Goal: Task Accomplishment & Management: Use online tool/utility

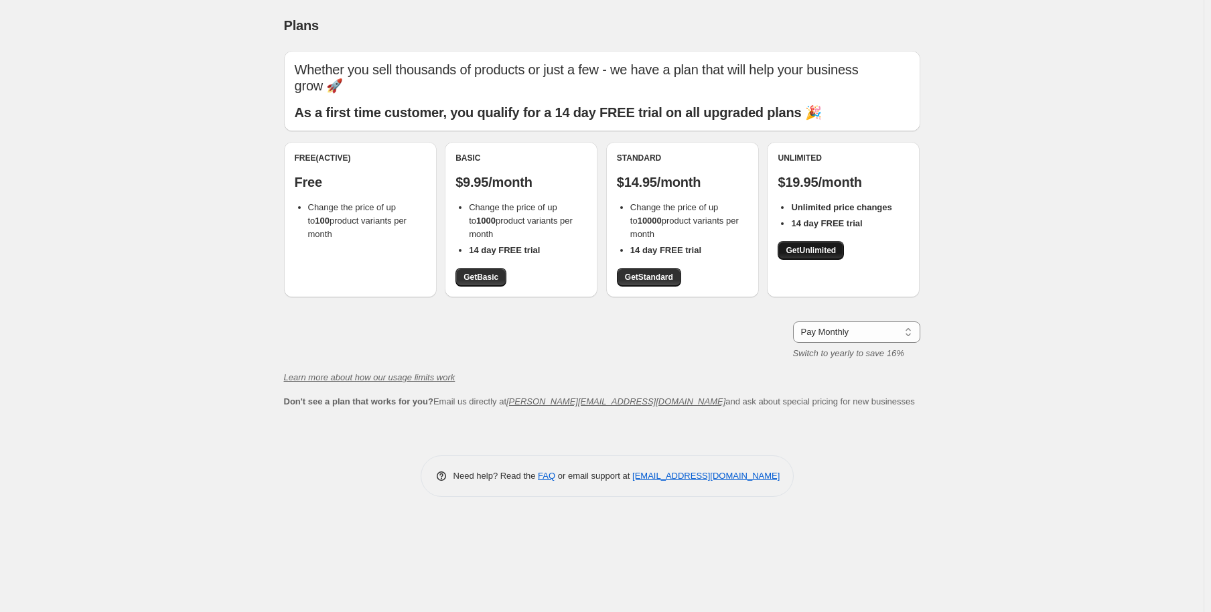
click at [806, 250] on span "Get Unlimited" at bounding box center [811, 250] width 50 height 11
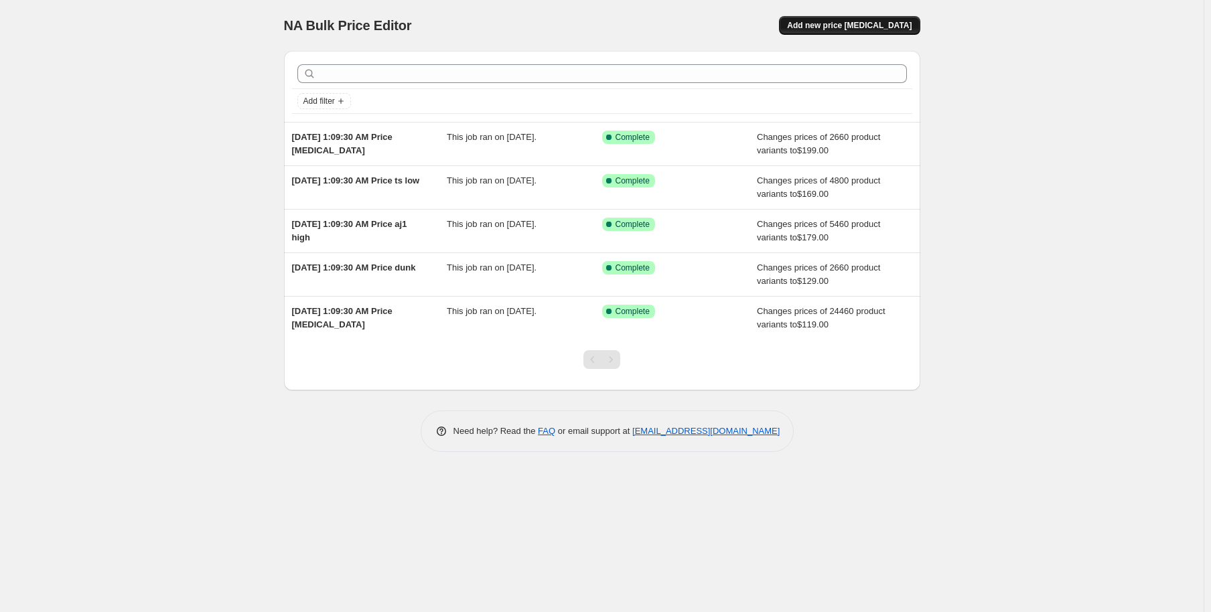
click at [847, 29] on span "Add new price [MEDICAL_DATA]" at bounding box center [849, 25] width 125 height 11
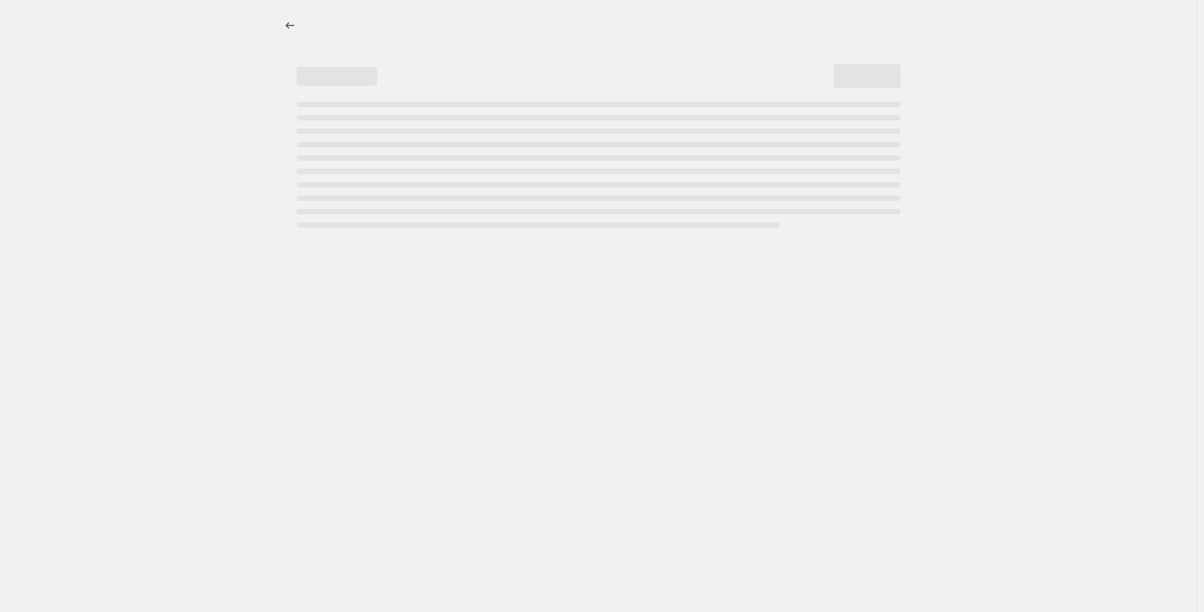
select select "percentage"
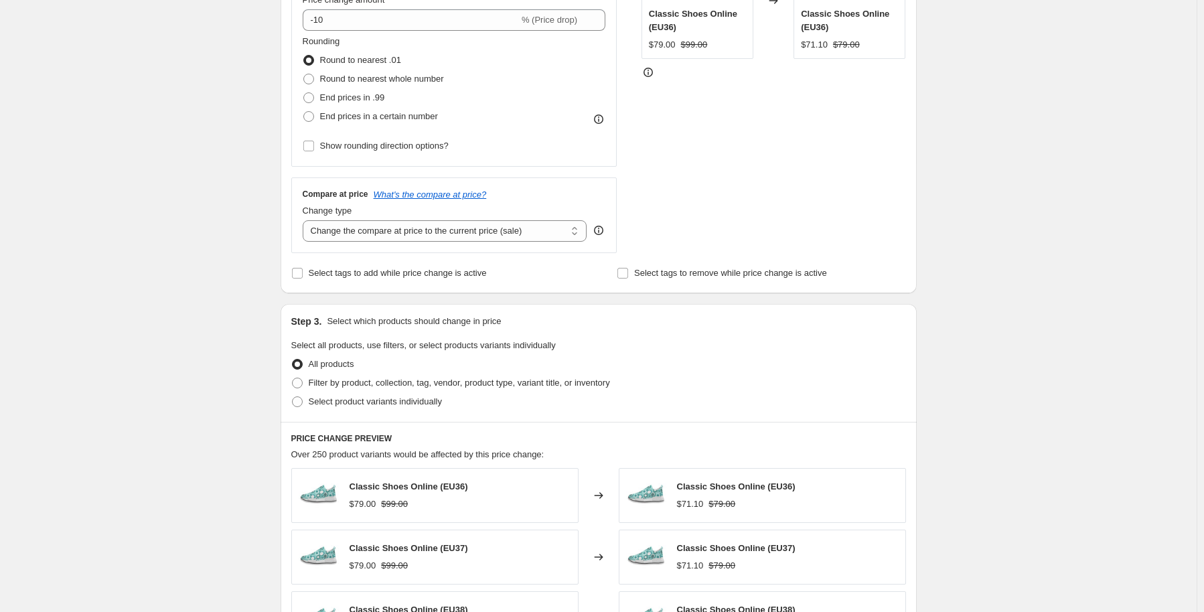
scroll to position [335, 0]
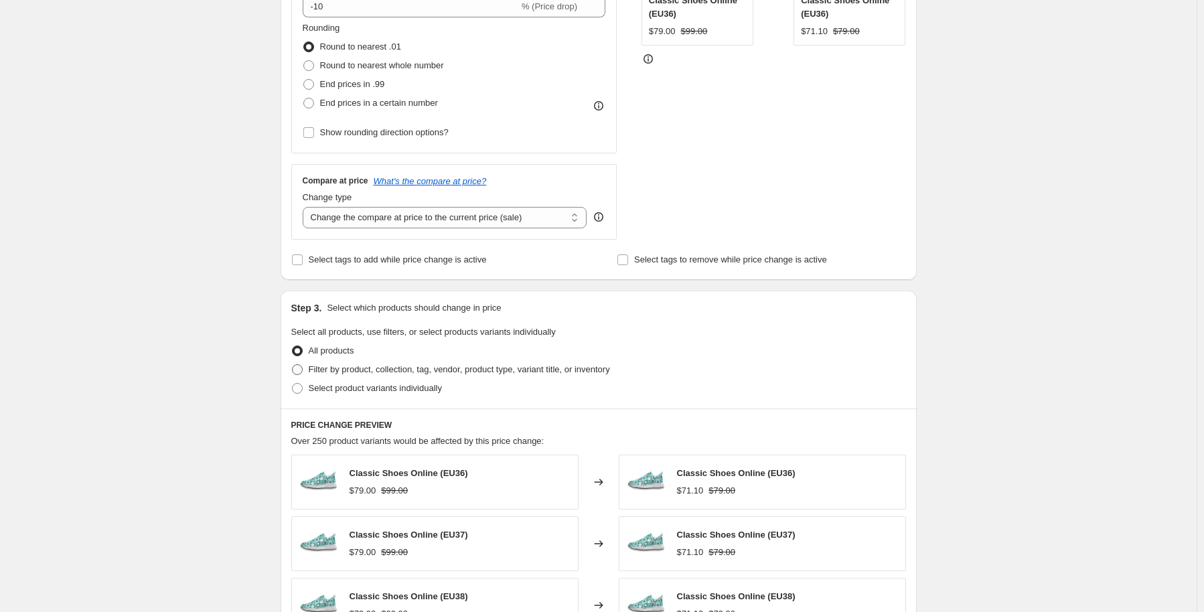
click at [336, 374] on span "Filter by product, collection, tag, vendor, product type, variant title, or inv…" at bounding box center [459, 369] width 301 height 10
click at [293, 365] on input "Filter by product, collection, tag, vendor, product type, variant title, or inv…" at bounding box center [292, 364] width 1 height 1
radio input "true"
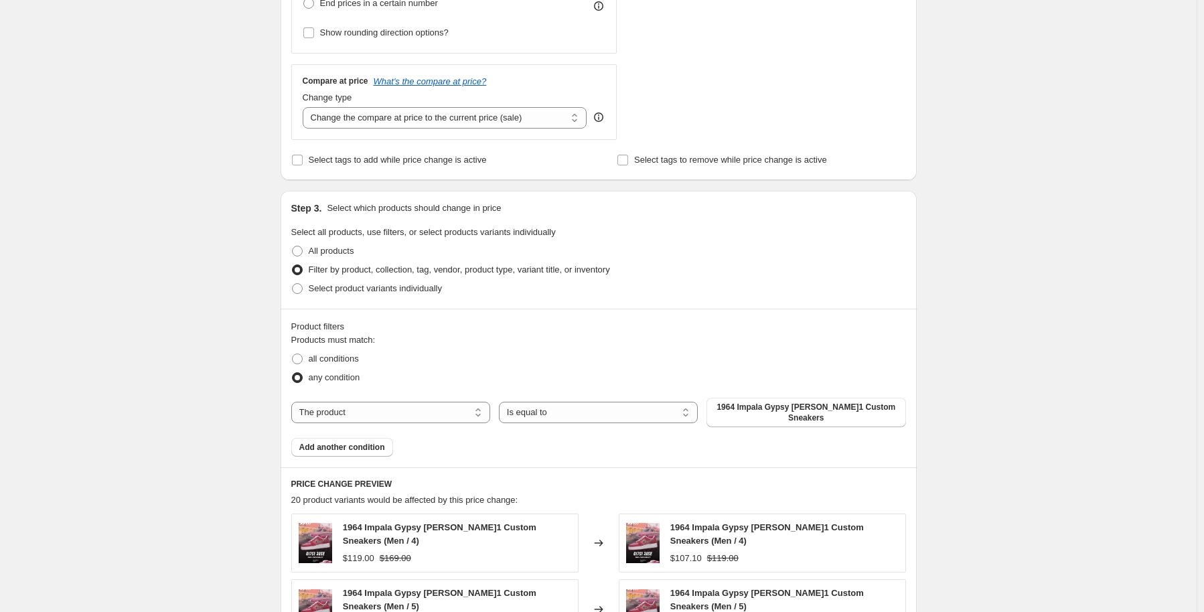
scroll to position [536, 0]
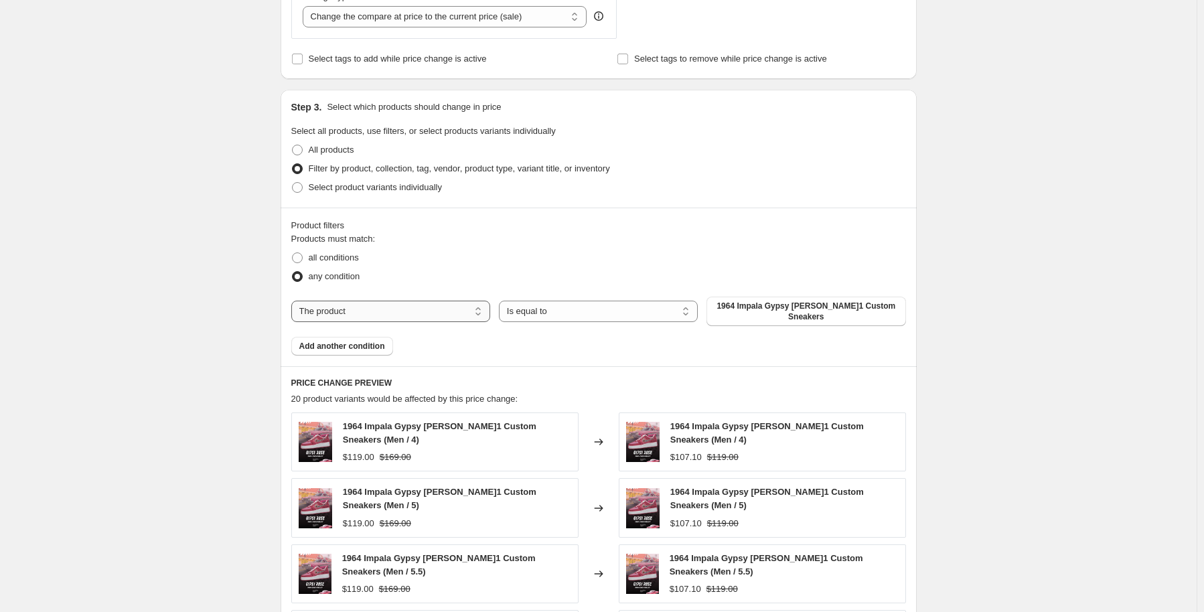
click at [370, 310] on select "The product The product's collection The product's tag The product's vendor The…" at bounding box center [390, 311] width 199 height 21
select select "collection"
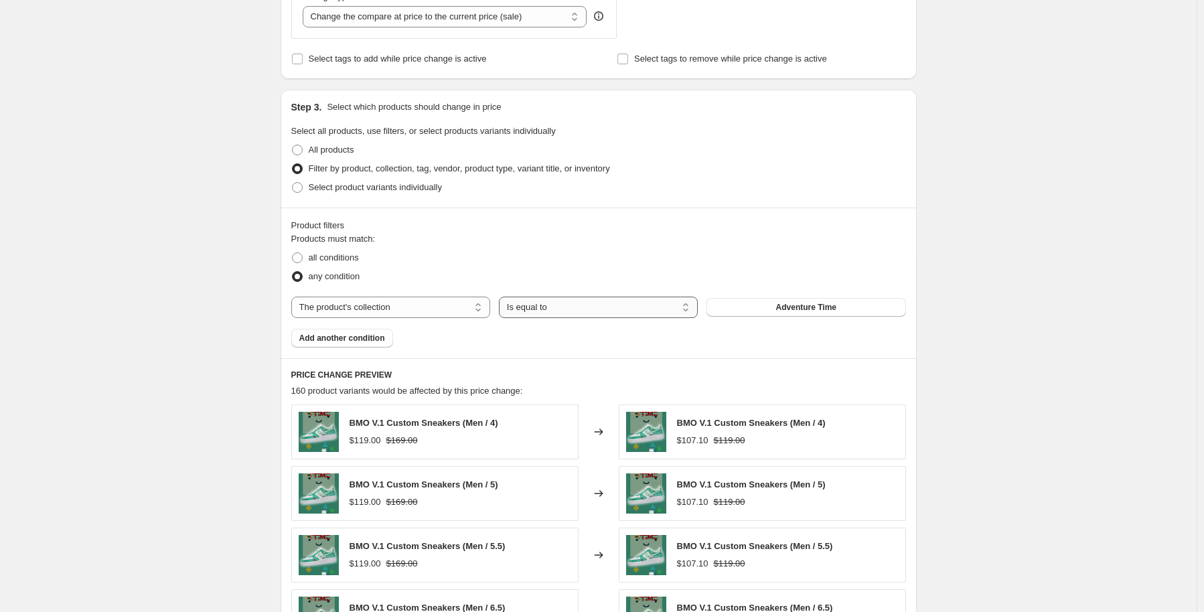
click at [587, 311] on select "Is equal to Is not equal to" at bounding box center [598, 307] width 199 height 21
click at [581, 311] on select "Is equal to Is not equal to" at bounding box center [598, 307] width 199 height 21
click at [793, 314] on button "Adventure Time" at bounding box center [806, 307] width 199 height 19
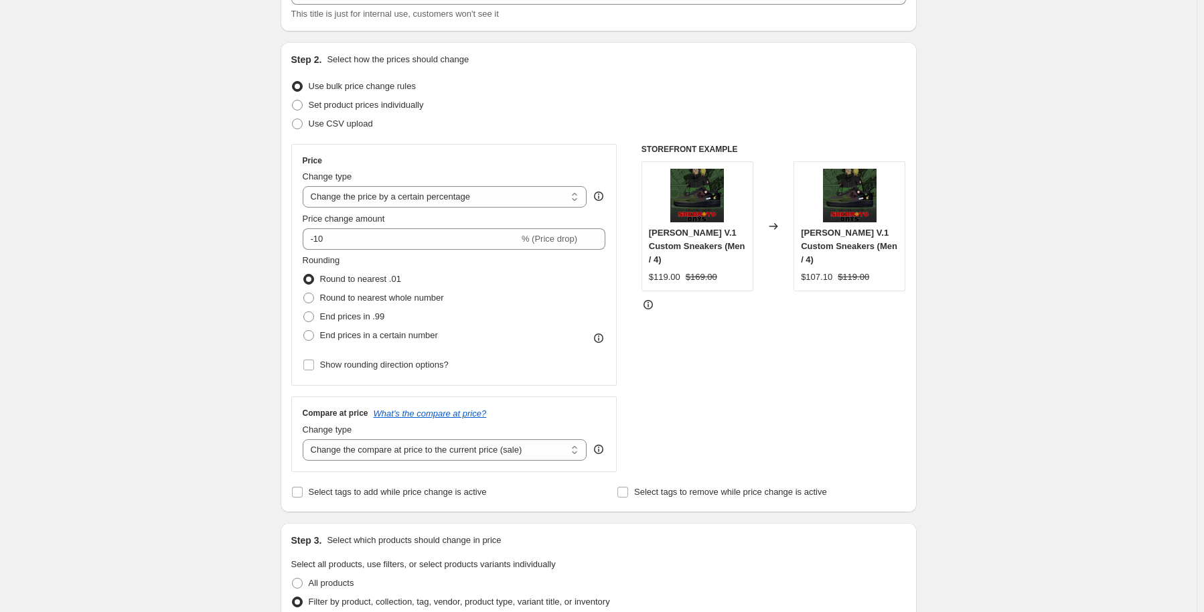
scroll to position [0, 0]
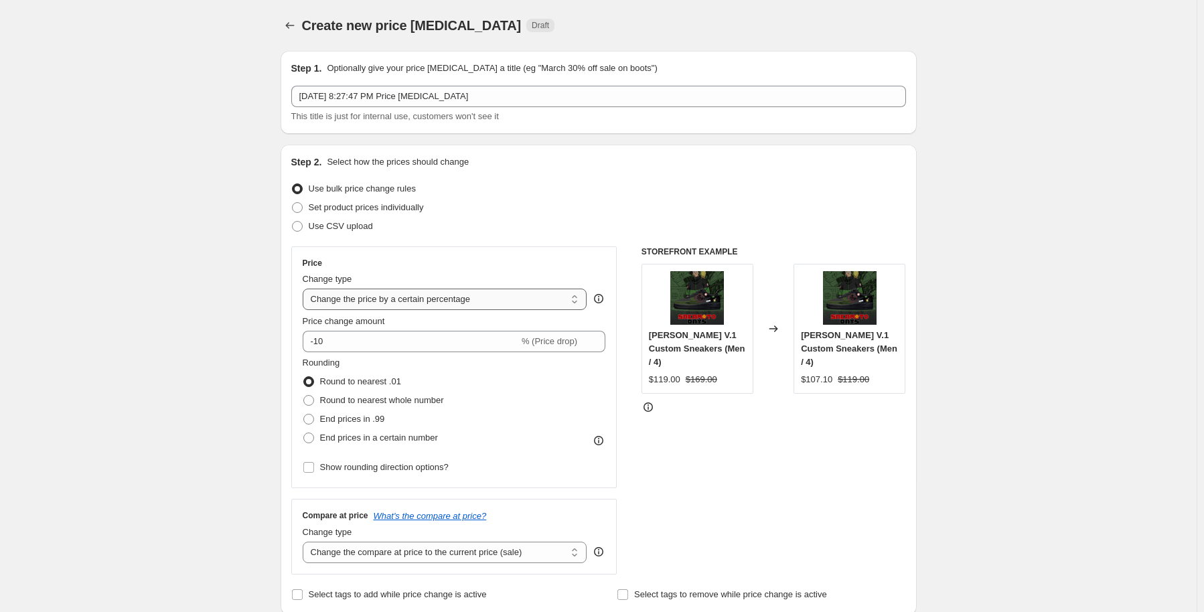
click at [408, 301] on select "Change the price to a certain amount Change the price by a certain amount Chang…" at bounding box center [445, 299] width 285 height 21
select select "to"
click at [305, 289] on select "Change the price to a certain amount Change the price by a certain amount Chang…" at bounding box center [445, 299] width 285 height 21
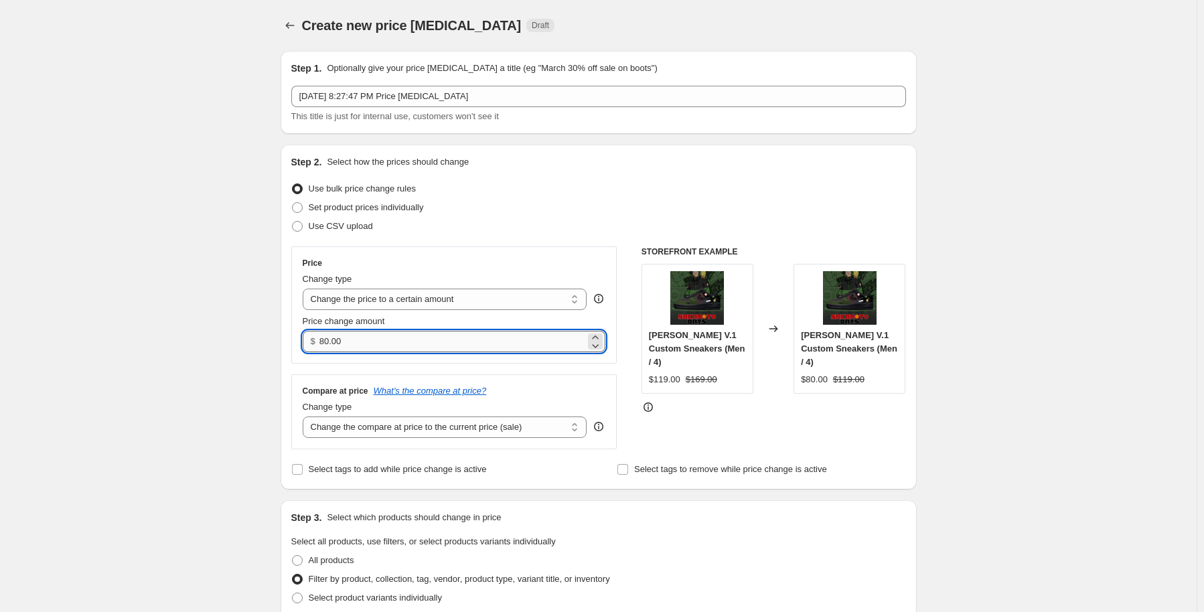
click at [354, 344] on input "80.00" at bounding box center [453, 341] width 266 height 21
drag, startPoint x: 359, startPoint y: 344, endPoint x: 298, endPoint y: 344, distance: 61.0
click at [298, 344] on div "Price Change type Change the price to a certain amount Change the price by a ce…" at bounding box center [454, 305] width 326 height 117
type input "150.00"
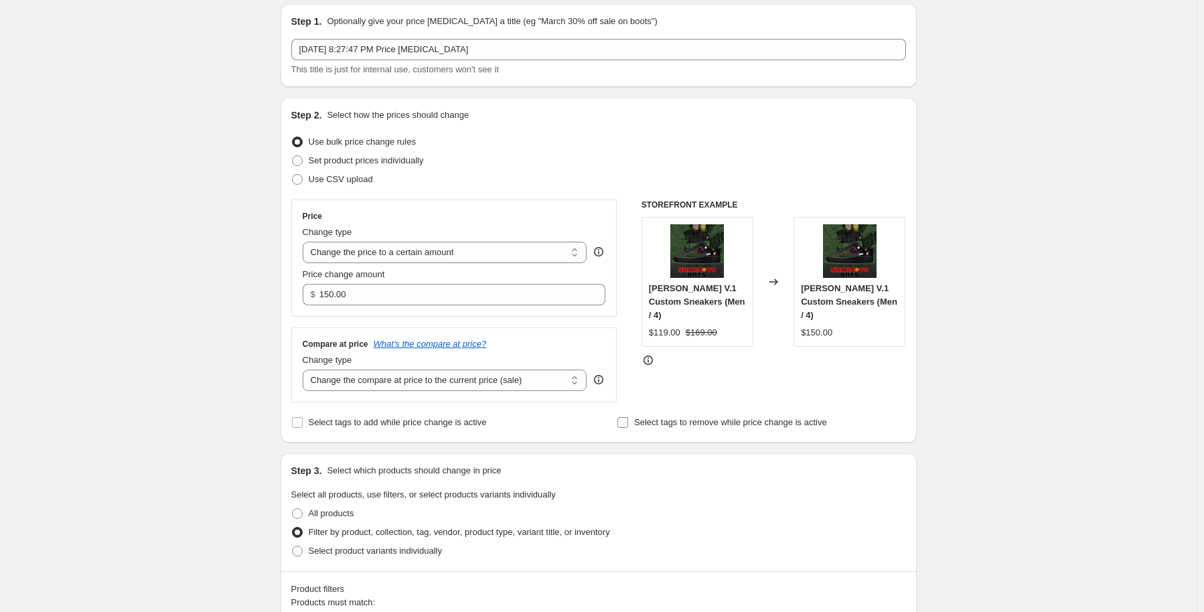
scroll to position [67, 0]
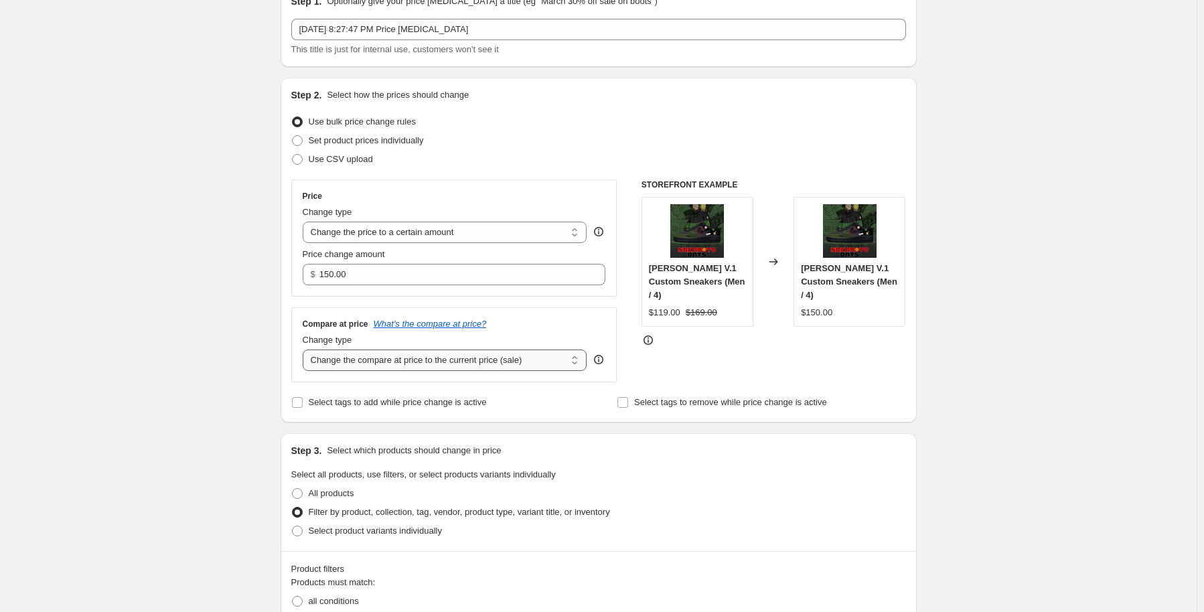
click at [415, 362] on select "Change the compare at price to the current price (sale) Change the compare at p…" at bounding box center [445, 360] width 285 height 21
select select "to"
click at [305, 350] on select "Change the compare at price to the current price (sale) Change the compare at p…" at bounding box center [445, 360] width 285 height 21
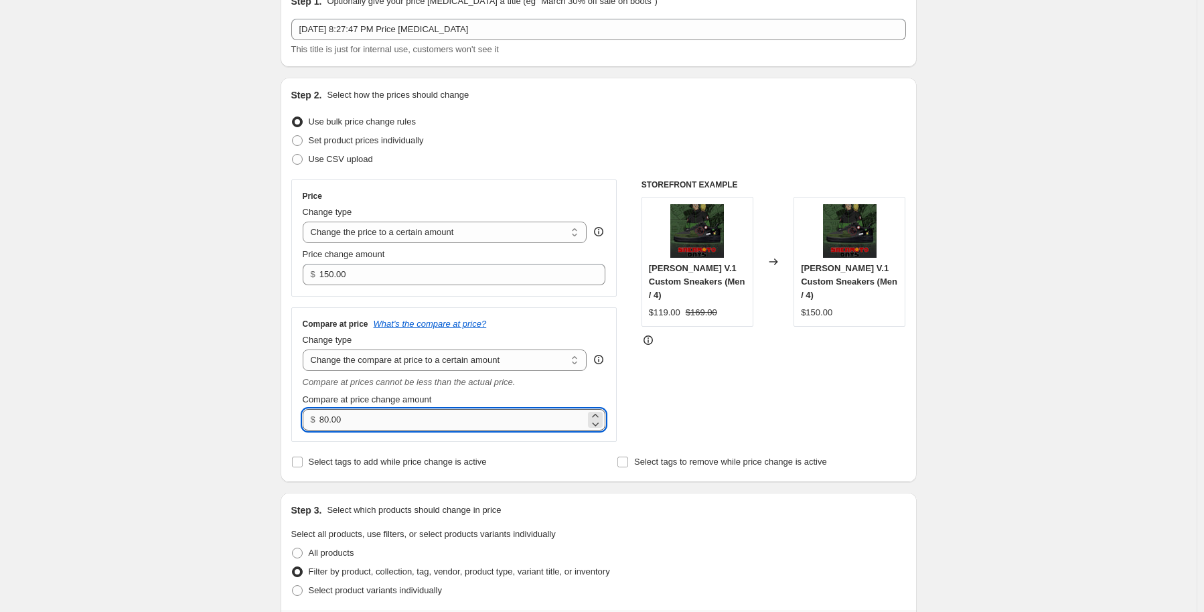
click at [357, 422] on input "80.00" at bounding box center [453, 419] width 266 height 21
drag, startPoint x: 385, startPoint y: 422, endPoint x: 315, endPoint y: 423, distance: 69.7
click at [315, 423] on div "$ 80.00" at bounding box center [454, 419] width 303 height 21
type input "199.00"
click at [551, 447] on div "Step 2. Select how the prices should change Use bulk price change rules Set pro…" at bounding box center [598, 279] width 615 height 383
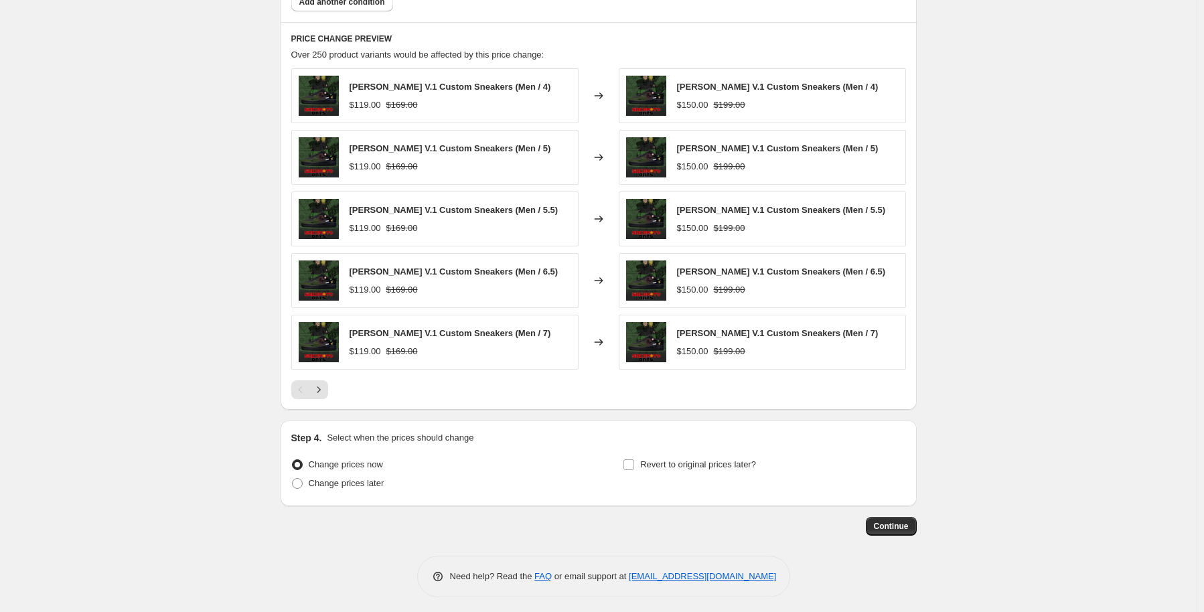
scroll to position [811, 0]
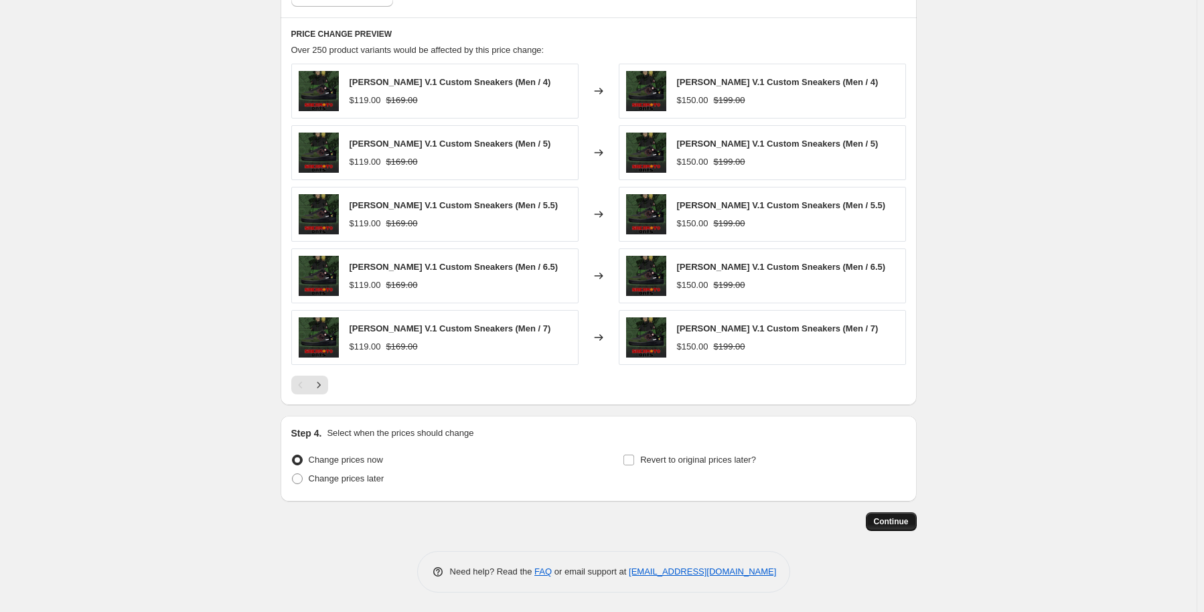
click at [898, 522] on span "Continue" at bounding box center [891, 521] width 35 height 11
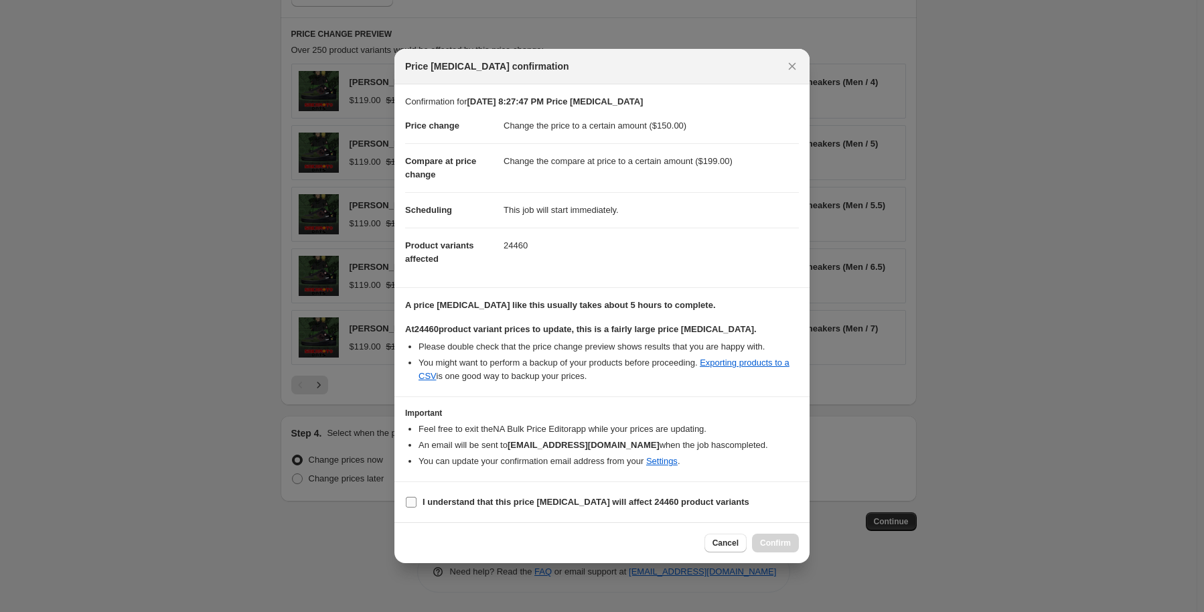
click at [531, 500] on b "I understand that this price change job will affect 24460 product variants" at bounding box center [586, 502] width 327 height 10
click at [417, 500] on input "I understand that this price change job will affect 24460 product variants" at bounding box center [411, 502] width 11 height 11
checkbox input "true"
click at [773, 537] on button "Confirm" at bounding box center [775, 543] width 47 height 19
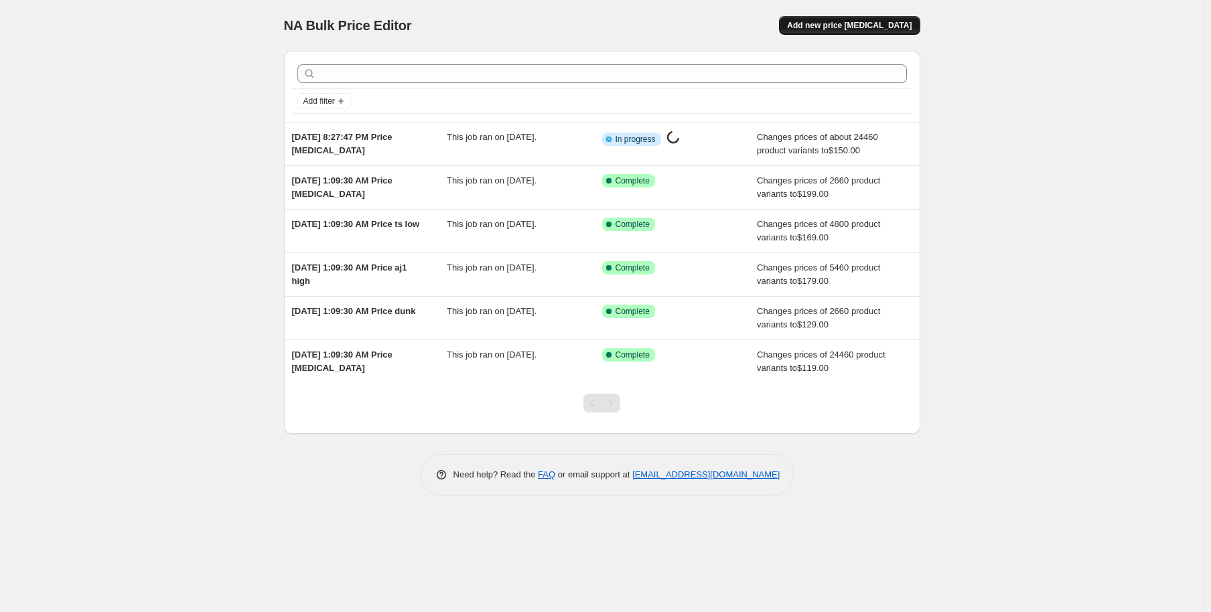
click at [846, 25] on span "Add new price [MEDICAL_DATA]" at bounding box center [849, 25] width 125 height 11
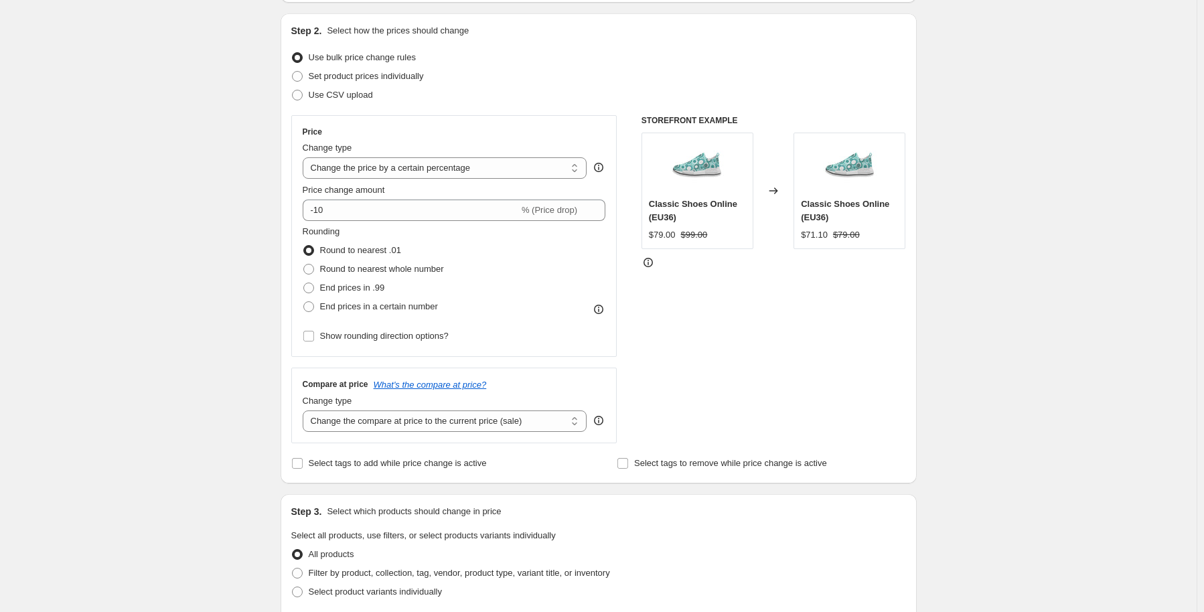
scroll to position [134, 0]
click at [437, 171] on select "Change the price to a certain amount Change the price by a certain amount Chang…" at bounding box center [445, 165] width 285 height 21
select select "by"
click at [305, 155] on select "Change the price to a certain amount Change the price by a certain amount Chang…" at bounding box center [445, 165] width 285 height 21
type input "-10.00"
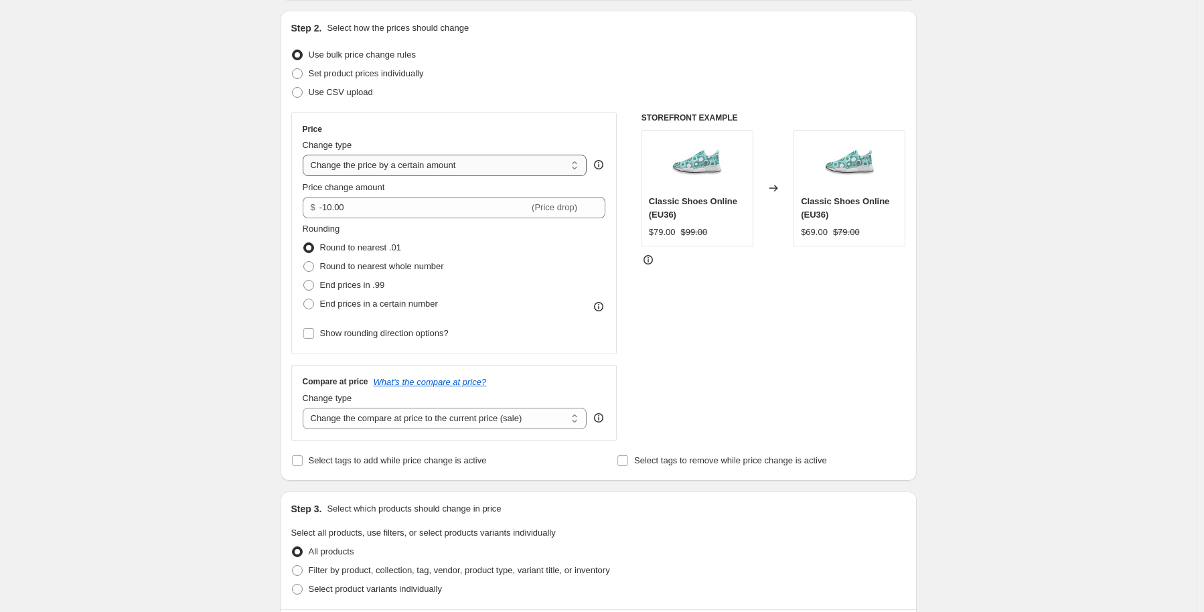
click at [410, 167] on select "Change the price to a certain amount Change the price by a certain amount Chang…" at bounding box center [445, 165] width 285 height 21
select select "to"
click at [305, 155] on select "Change the price to a certain amount Change the price by a certain amount Chang…" at bounding box center [445, 165] width 285 height 21
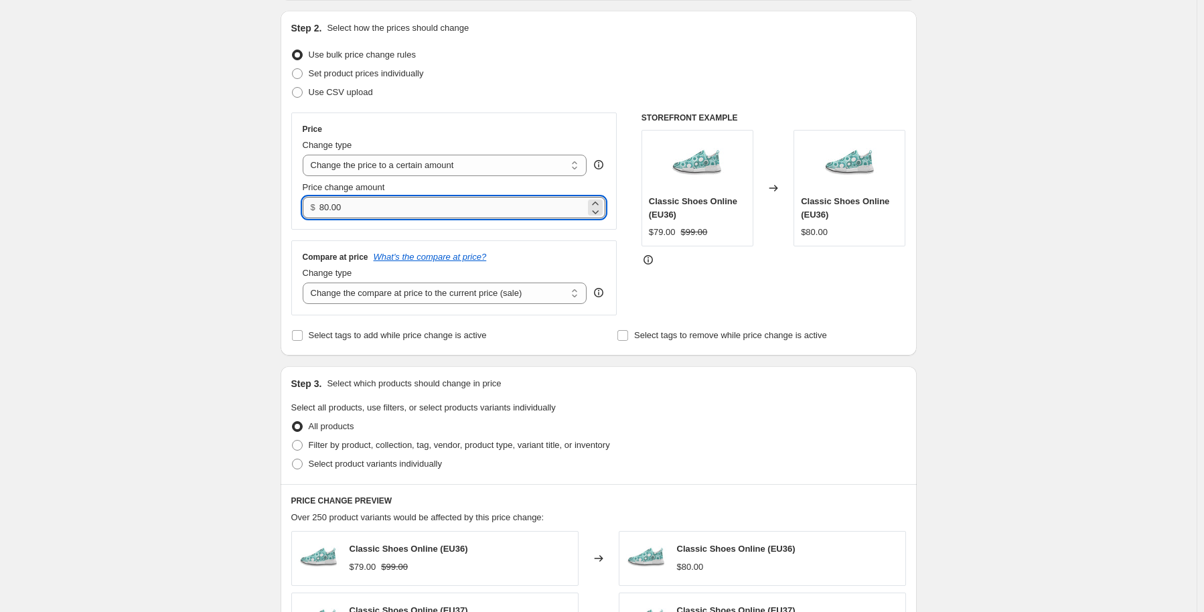
click at [374, 212] on input "80.00" at bounding box center [453, 207] width 266 height 21
drag, startPoint x: 347, startPoint y: 211, endPoint x: 297, endPoint y: 212, distance: 49.6
click at [297, 212] on div "Price Change type Change the price to a certain amount Change the price by a ce…" at bounding box center [454, 171] width 326 height 117
type input "175.00"
click at [357, 290] on select "Change the compare at price to the current price (sale) Change the compare at p…" at bounding box center [445, 293] width 285 height 21
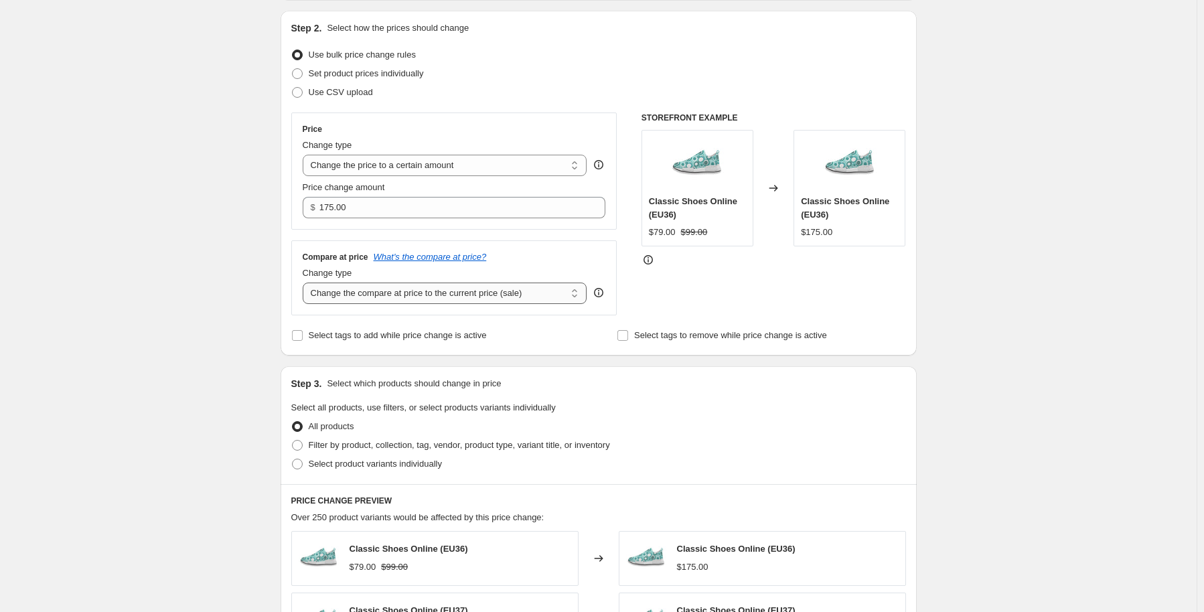
select select "to"
click at [305, 283] on select "Change the compare at price to the current price (sale) Change the compare at p…" at bounding box center [445, 293] width 285 height 21
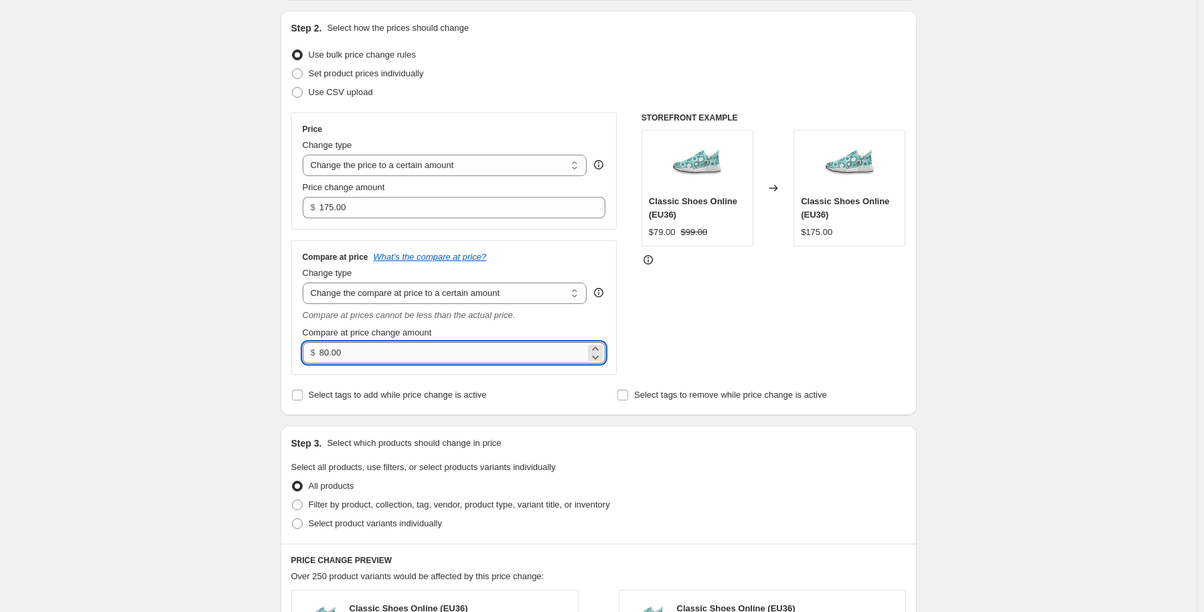
click at [360, 354] on input "80.00" at bounding box center [453, 352] width 266 height 21
drag, startPoint x: 362, startPoint y: 342, endPoint x: 291, endPoint y: 344, distance: 70.4
click at [291, 344] on div "Step 2. Select how the prices should change Use bulk price change rules Set pro…" at bounding box center [599, 213] width 636 height 405
click at [369, 352] on input "80.00" at bounding box center [453, 352] width 266 height 21
drag, startPoint x: 350, startPoint y: 359, endPoint x: 306, endPoint y: 358, distance: 43.5
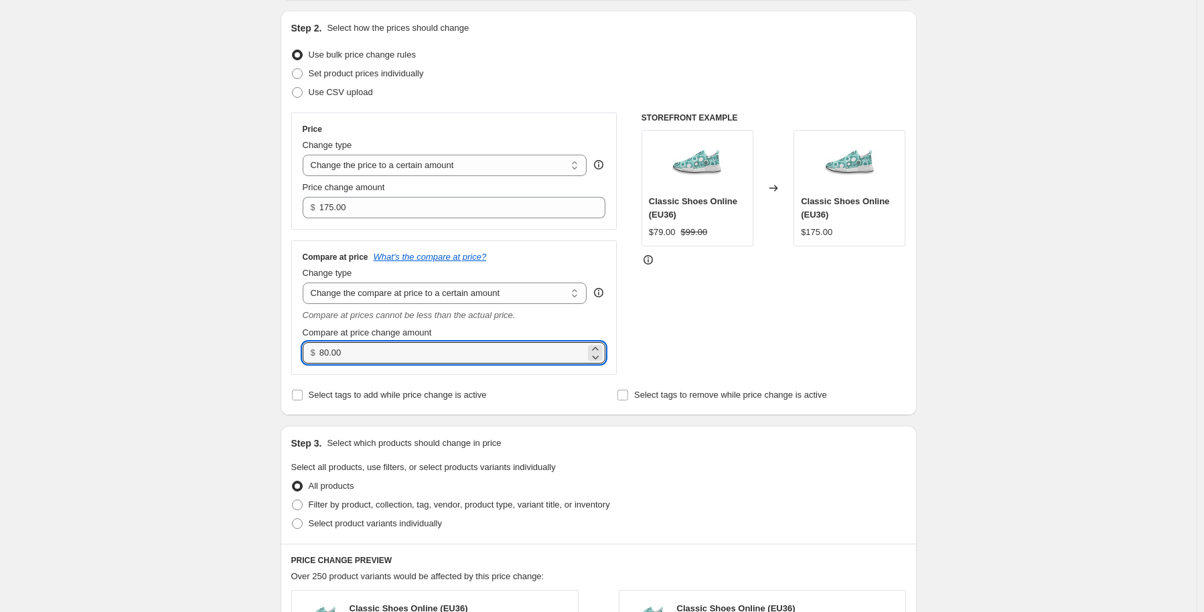
click at [303, 358] on div "Compare at price What's the compare at price? Change type Change the compare at…" at bounding box center [454, 307] width 326 height 135
type input "225.00"
click at [224, 419] on div "Create new price change job. This page is ready Create new price change job Dra…" at bounding box center [598, 502] width 1197 height 1273
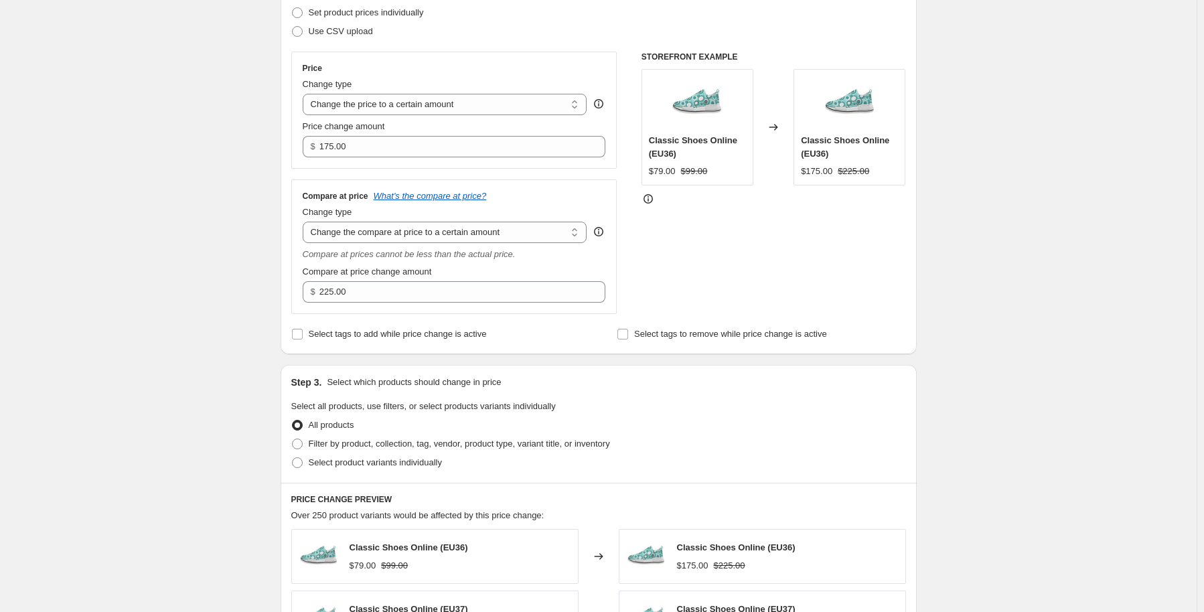
scroll to position [268, 0]
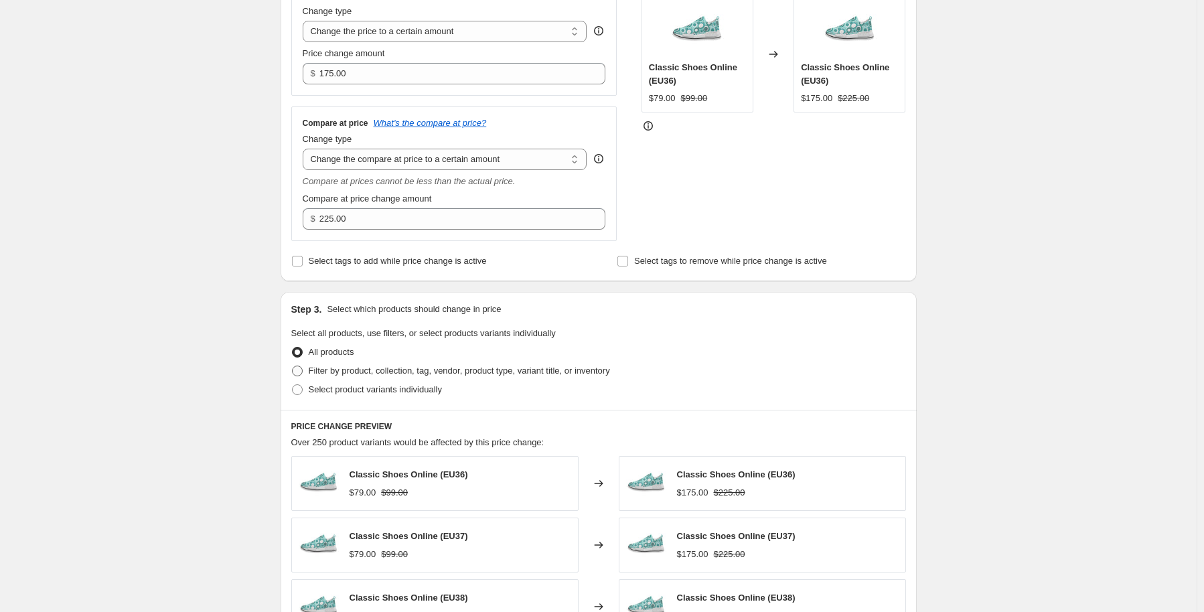
click at [335, 376] on span "Filter by product, collection, tag, vendor, product type, variant title, or inv…" at bounding box center [459, 371] width 301 height 10
click at [293, 366] on input "Filter by product, collection, tag, vendor, product type, variant title, or inv…" at bounding box center [292, 366] width 1 height 1
radio input "true"
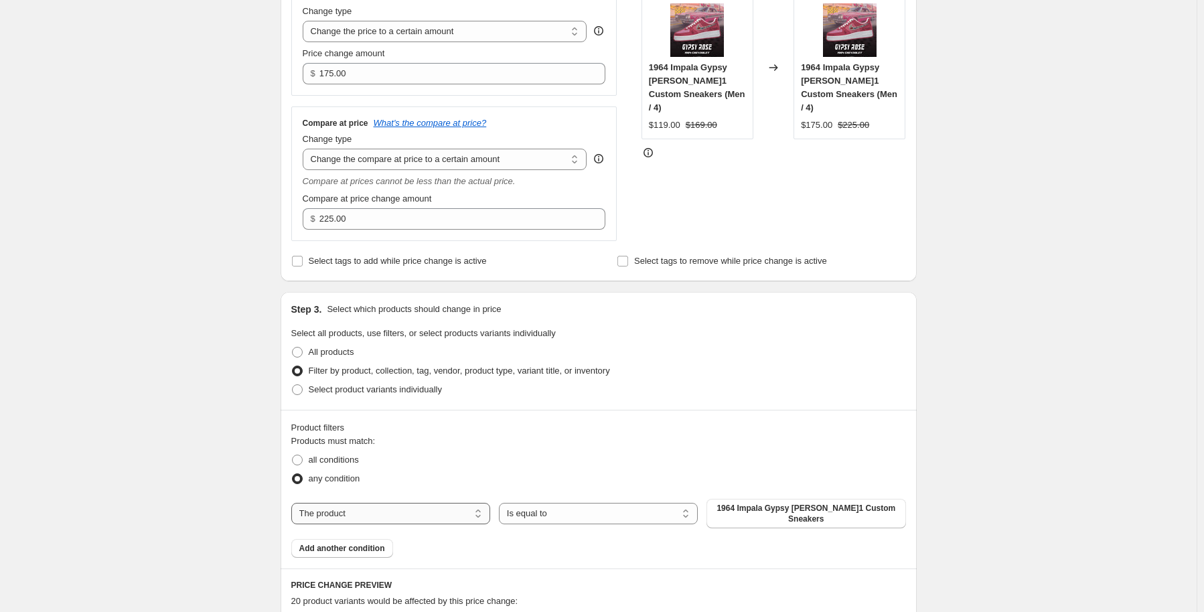
click at [405, 514] on select "The product The product's collection The product's tag The product's vendor The…" at bounding box center [390, 513] width 199 height 21
select select "collection"
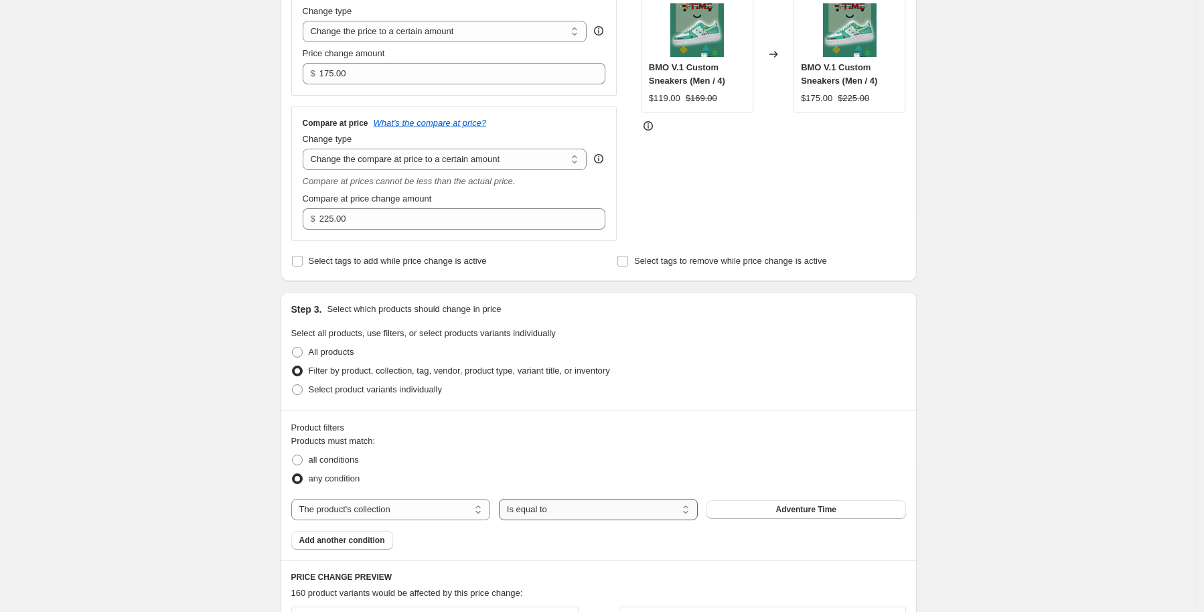
click at [553, 515] on select "Is equal to Is not equal to" at bounding box center [598, 509] width 199 height 21
click at [806, 484] on div "any condition" at bounding box center [598, 479] width 615 height 19
click at [802, 506] on span "Adventure Time" at bounding box center [806, 509] width 60 height 11
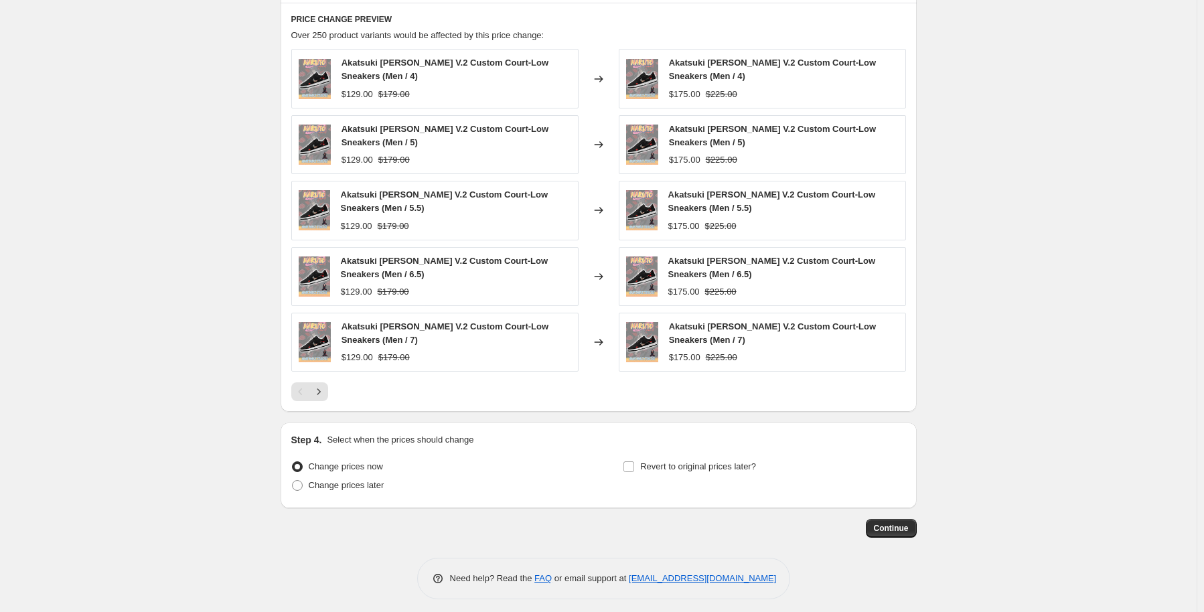
scroll to position [833, 0]
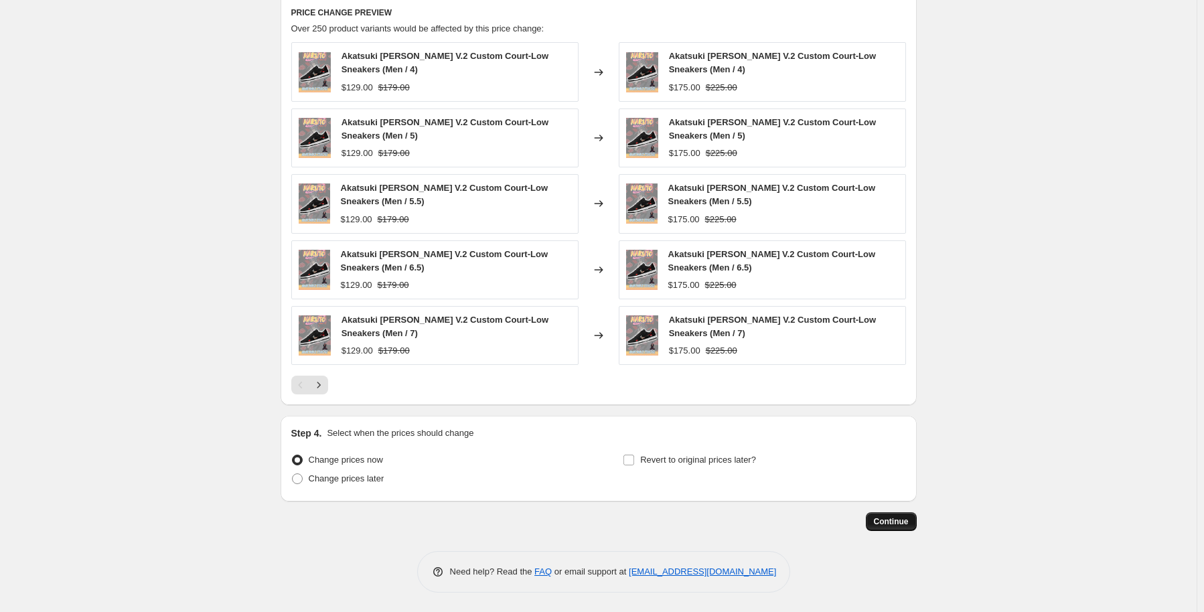
click at [896, 518] on span "Continue" at bounding box center [891, 521] width 35 height 11
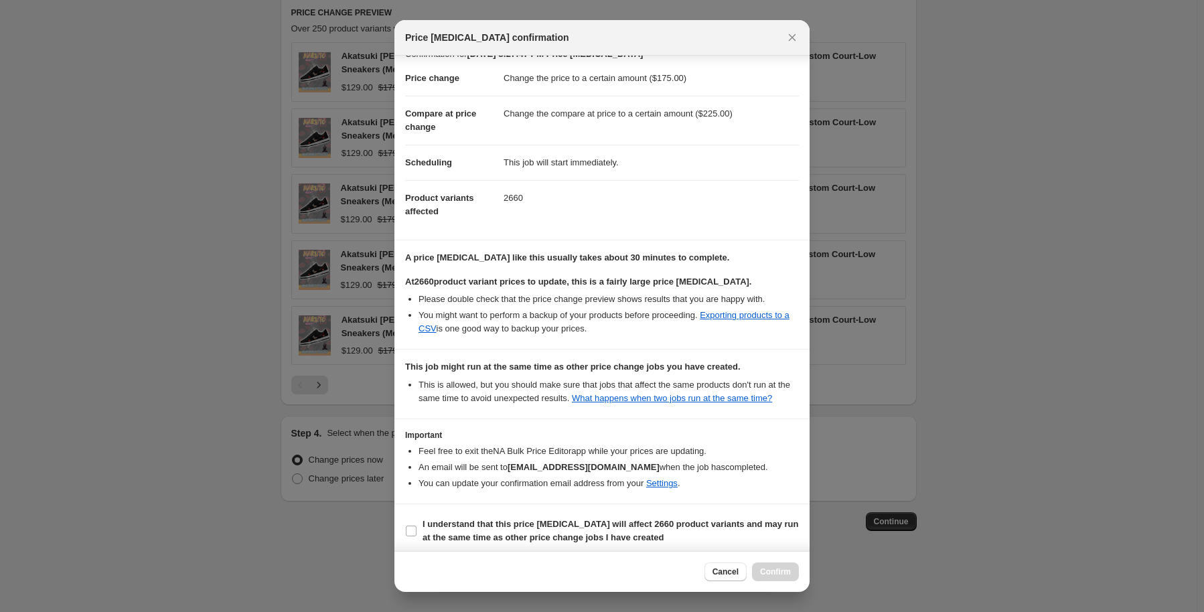
scroll to position [24, 0]
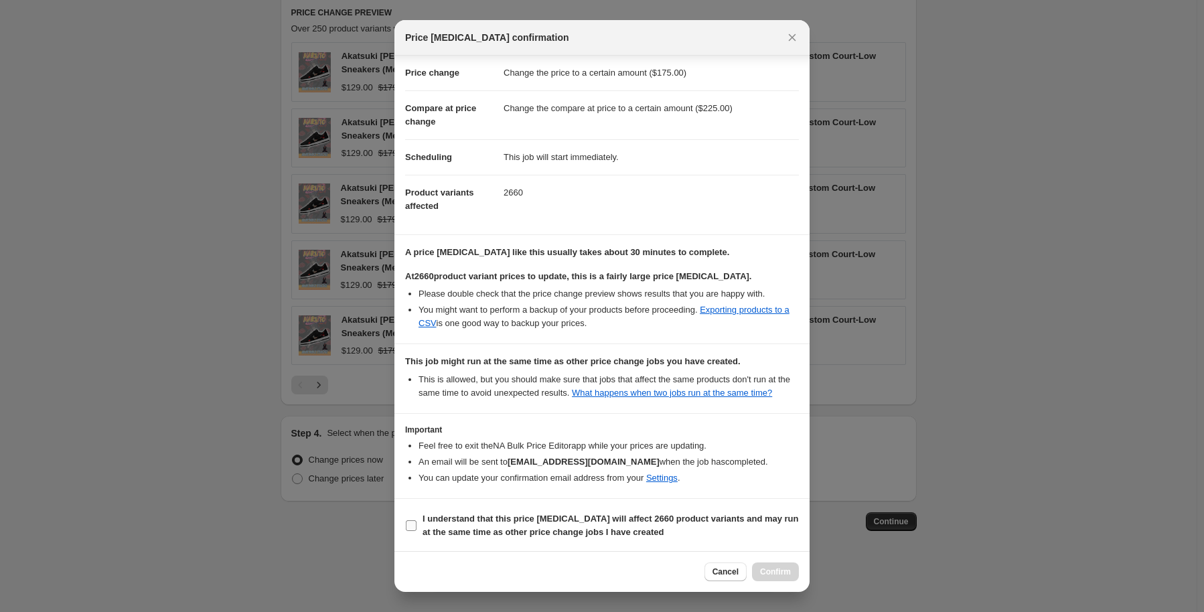
click at [410, 522] on input "I understand that this price change job will affect 2660 product variants and m…" at bounding box center [411, 525] width 11 height 11
checkbox input "true"
click at [780, 569] on span "Confirm" at bounding box center [775, 572] width 31 height 11
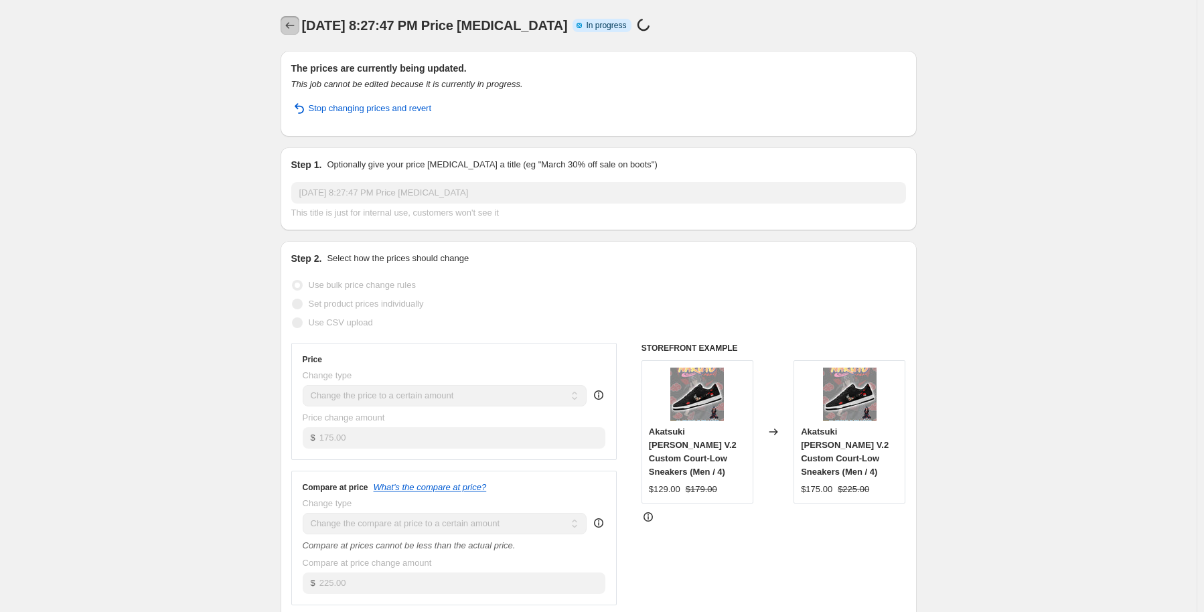
click at [297, 31] on icon "Price change jobs" at bounding box center [289, 25] width 13 height 13
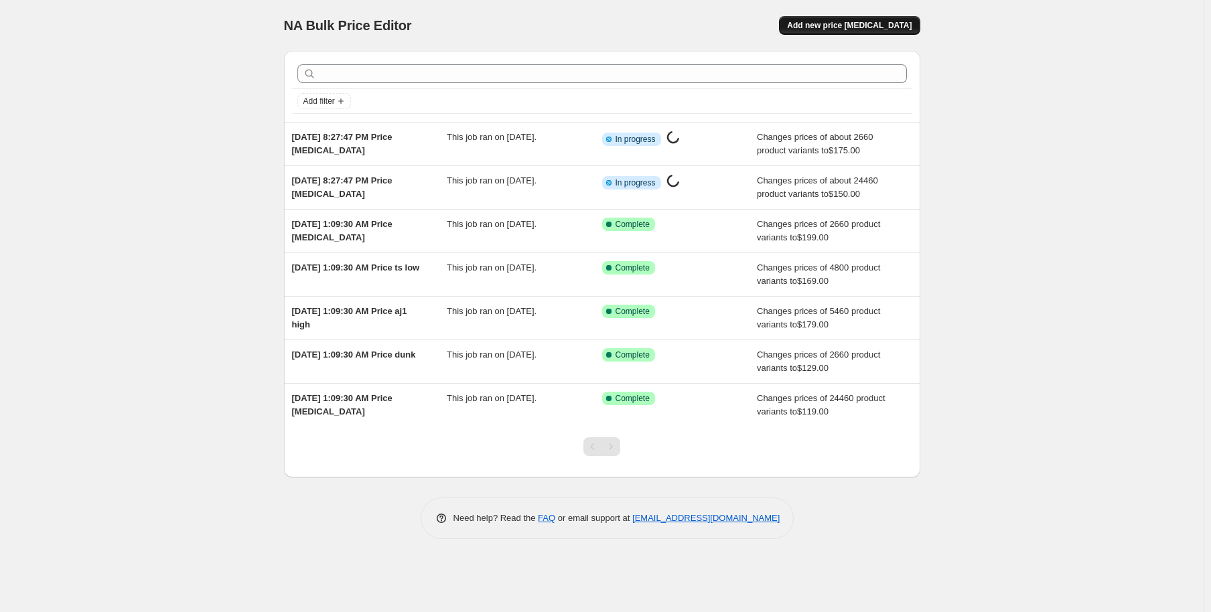
click at [845, 21] on span "Add new price [MEDICAL_DATA]" at bounding box center [849, 25] width 125 height 11
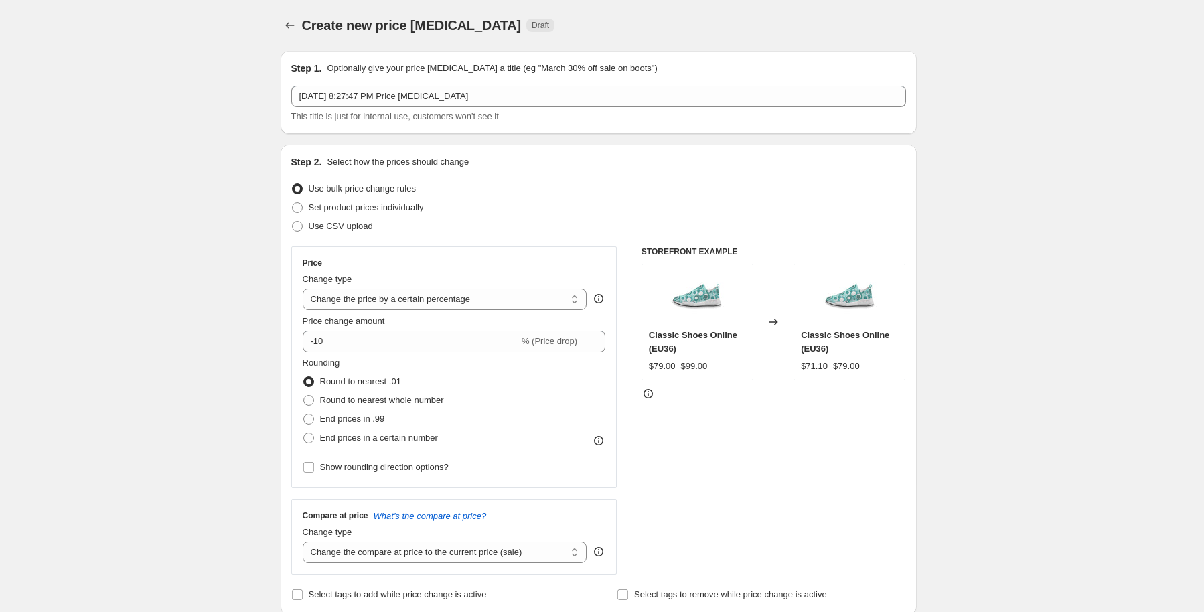
click at [399, 301] on select "Change the price to a certain amount Change the price by a certain amount Chang…" at bounding box center [445, 299] width 285 height 21
select select "to"
click at [305, 289] on select "Change the price to a certain amount Change the price by a certain amount Chang…" at bounding box center [445, 299] width 285 height 21
type input "80.00"
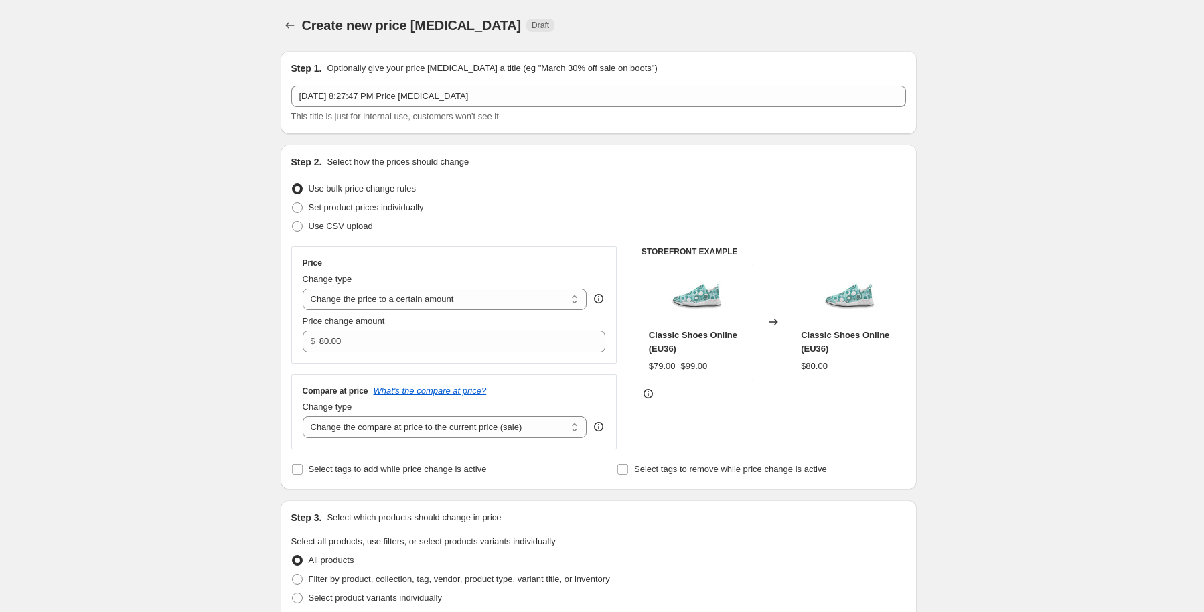
click at [181, 358] on div "Create new price change job. This page is ready Create new price change job Dra…" at bounding box center [598, 607] width 1197 height 1214
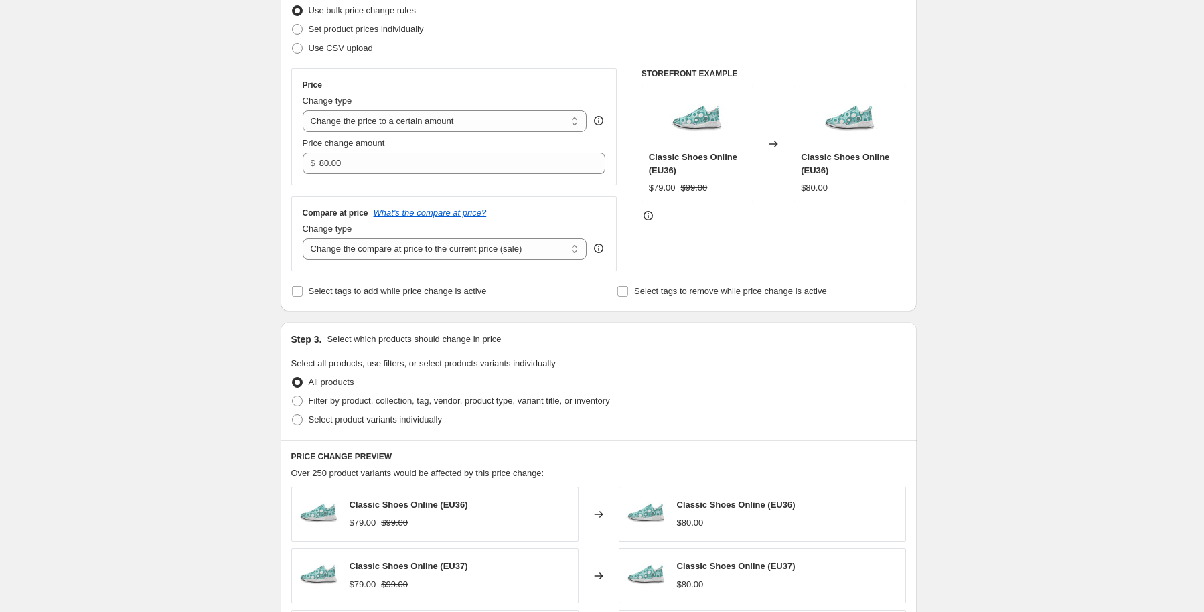
scroll to position [335, 0]
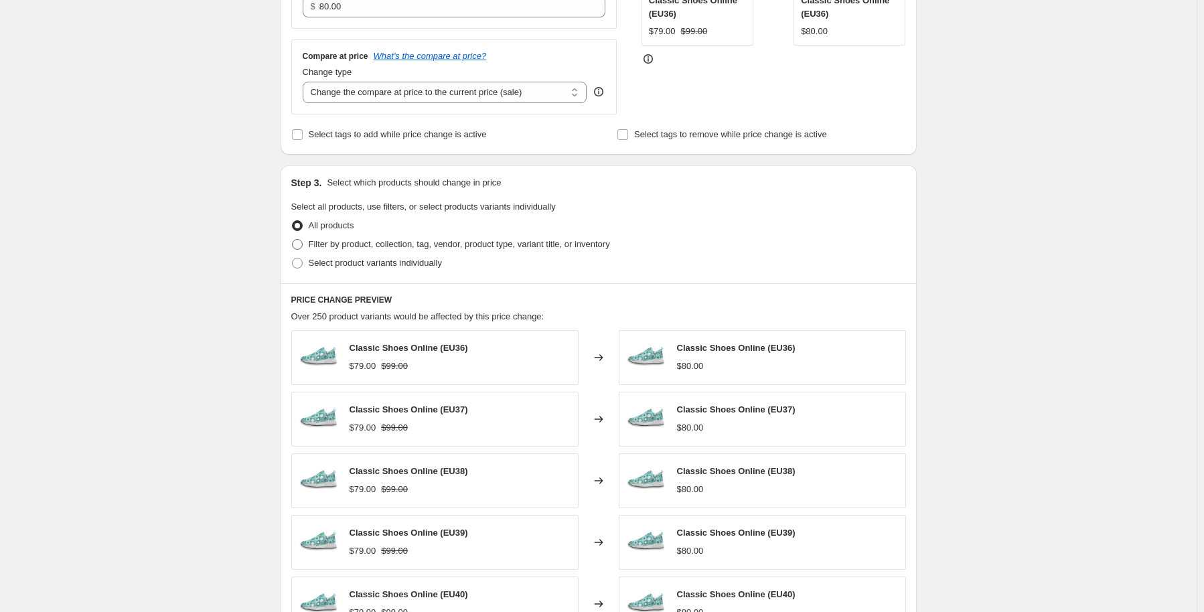
click at [361, 249] on span "Filter by product, collection, tag, vendor, product type, variant title, or inv…" at bounding box center [459, 244] width 301 height 10
click at [293, 240] on input "Filter by product, collection, tag, vendor, product type, variant title, or inv…" at bounding box center [292, 239] width 1 height 1
radio input "true"
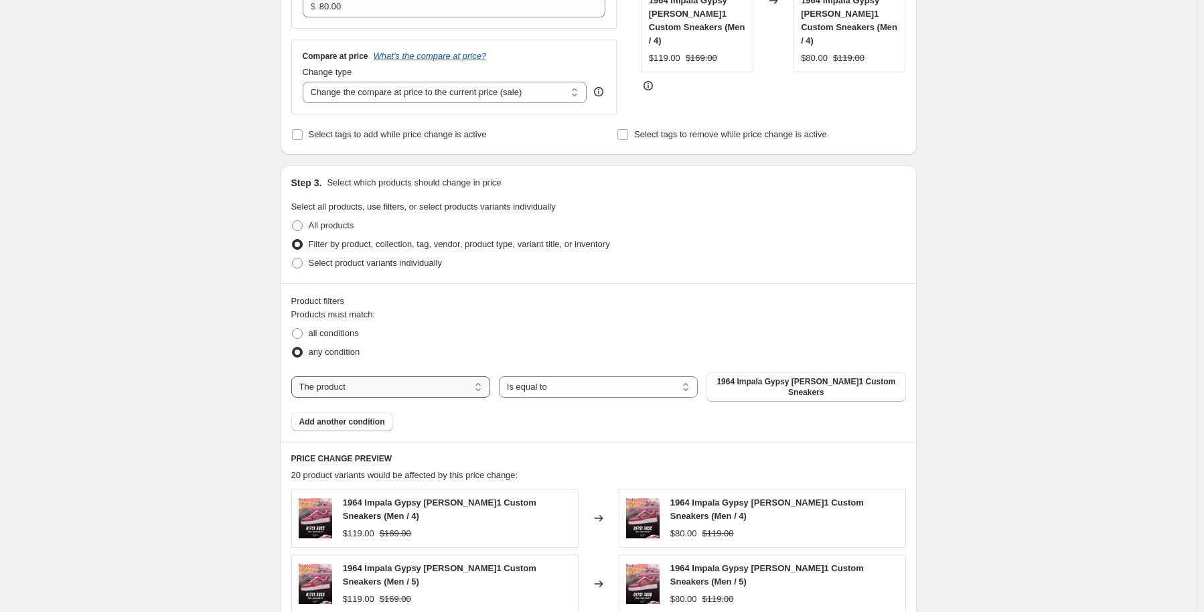
click at [377, 385] on select "The product The product's collection The product's tag The product's vendor The…" at bounding box center [390, 386] width 199 height 21
select select "collection"
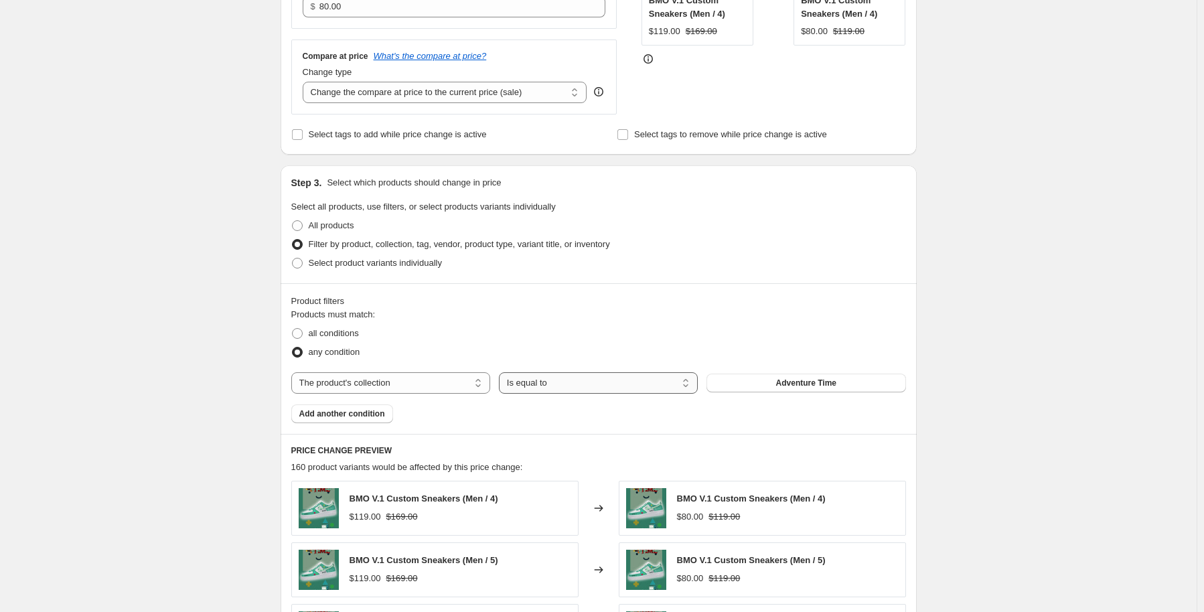
click at [568, 384] on select "Is equal to Is not equal to" at bounding box center [598, 382] width 199 height 21
click at [804, 382] on span "Adventure Time" at bounding box center [806, 383] width 60 height 11
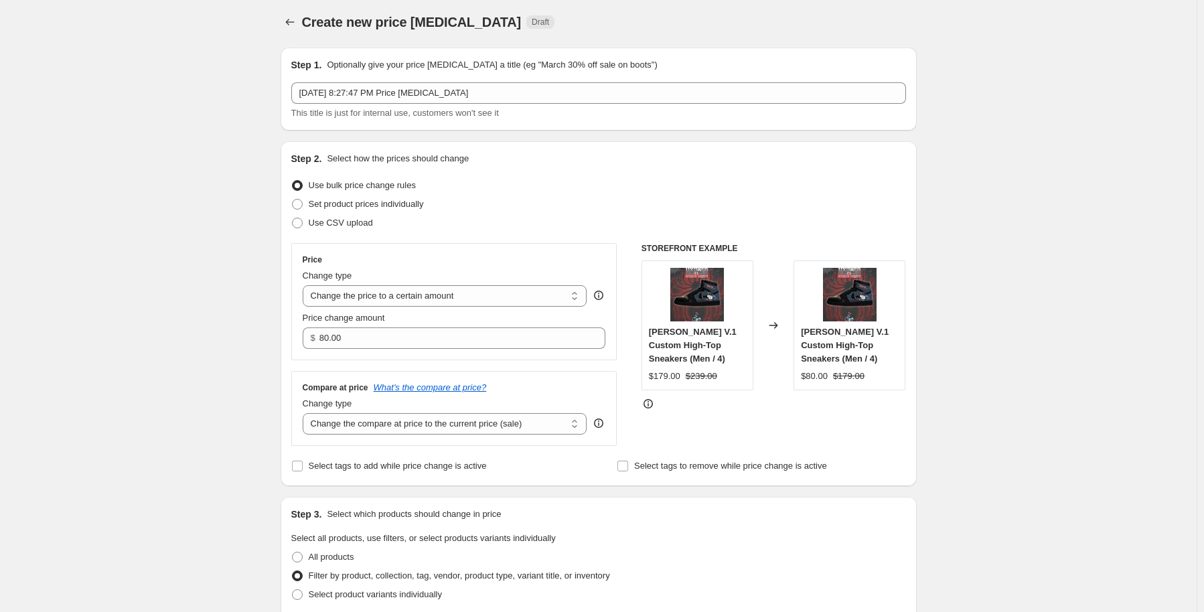
scroll to position [0, 0]
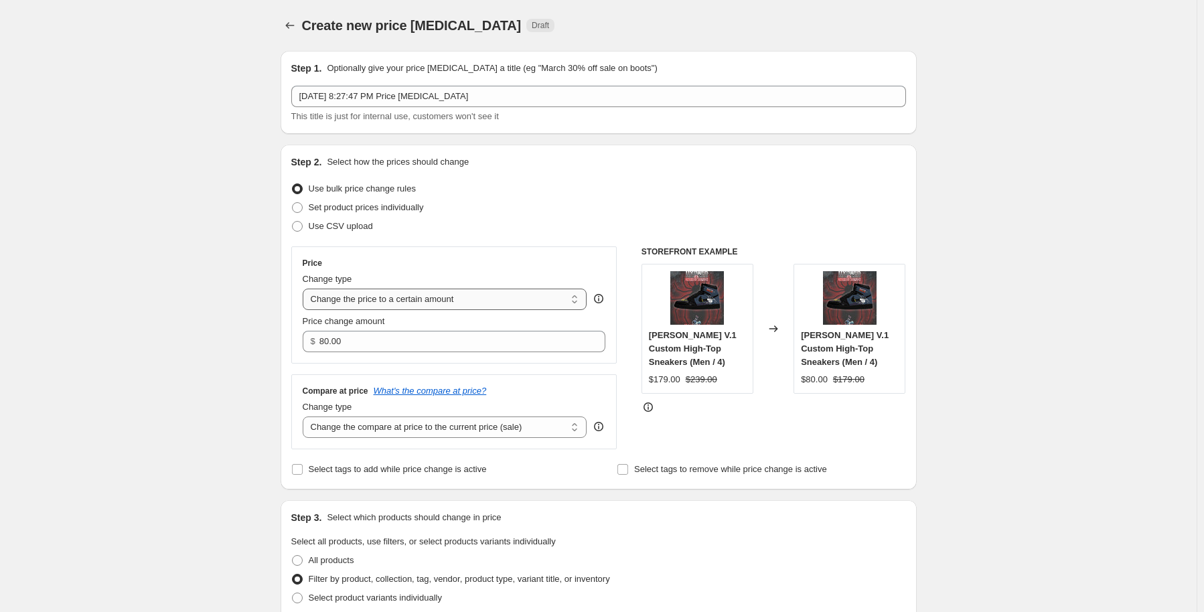
click at [379, 293] on select "Change the price to a certain amount Change the price by a certain amount Chang…" at bounding box center [445, 299] width 285 height 21
click at [305, 289] on select "Change the price to a certain amount Change the price by a certain amount Chang…" at bounding box center [445, 299] width 285 height 21
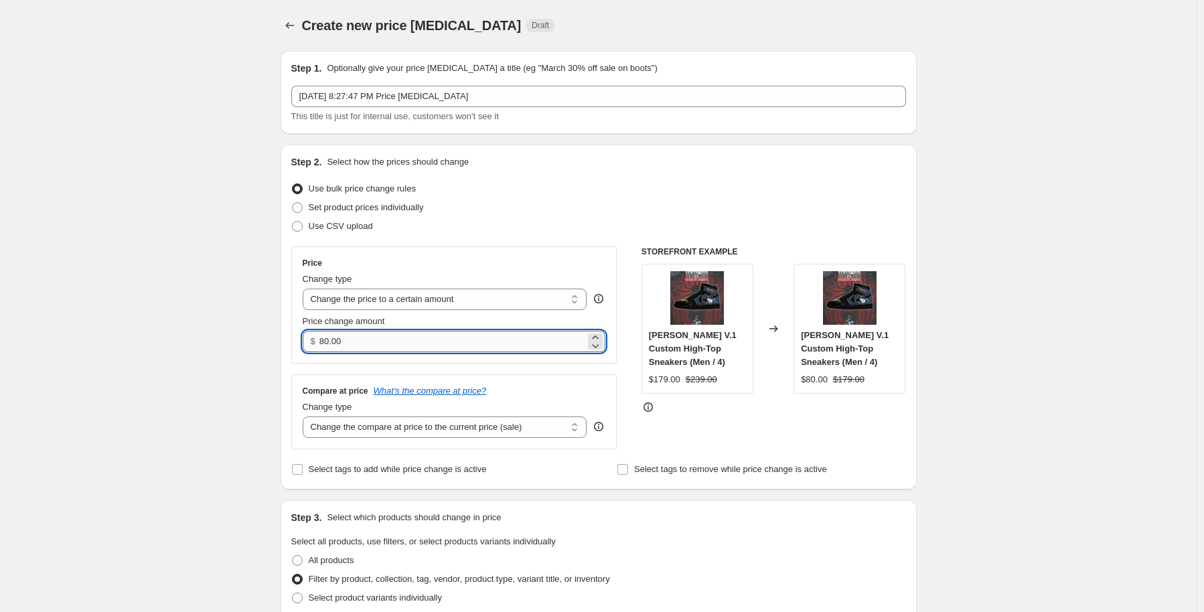
click at [378, 346] on input "80.00" at bounding box center [453, 341] width 266 height 21
drag, startPoint x: 407, startPoint y: 343, endPoint x: 294, endPoint y: 341, distance: 113.2
click at [294, 341] on div "Price Change type Change the price to a certain amount Change the price by a ce…" at bounding box center [454, 305] width 326 height 117
type input "249.00"
drag, startPoint x: 23, startPoint y: 413, endPoint x: 81, endPoint y: 405, distance: 58.1
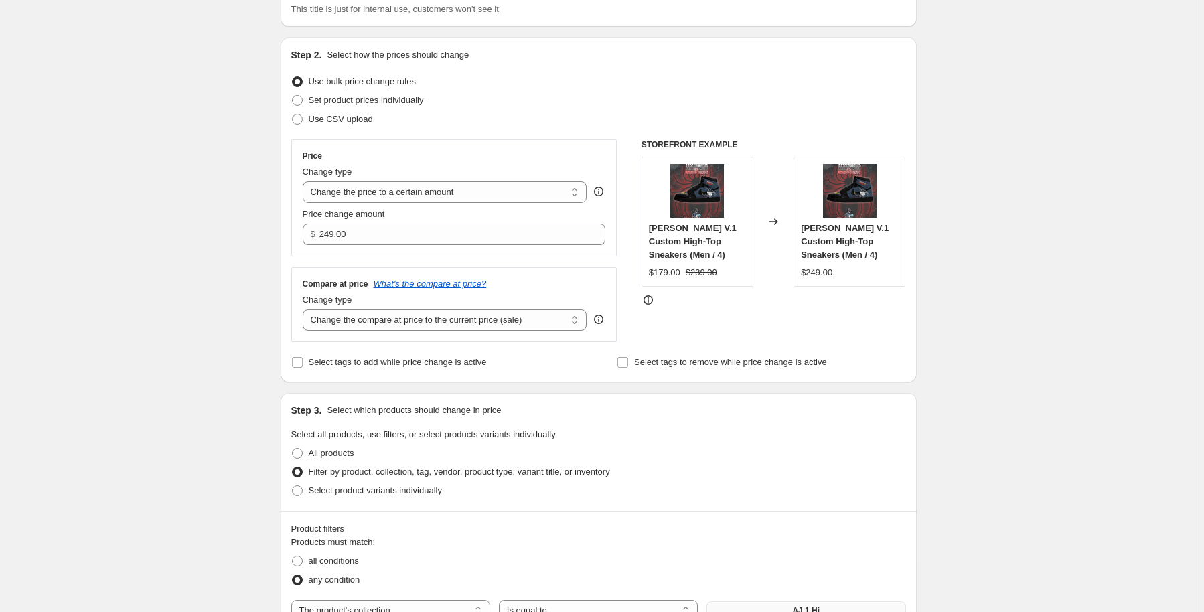
scroll to position [134, 0]
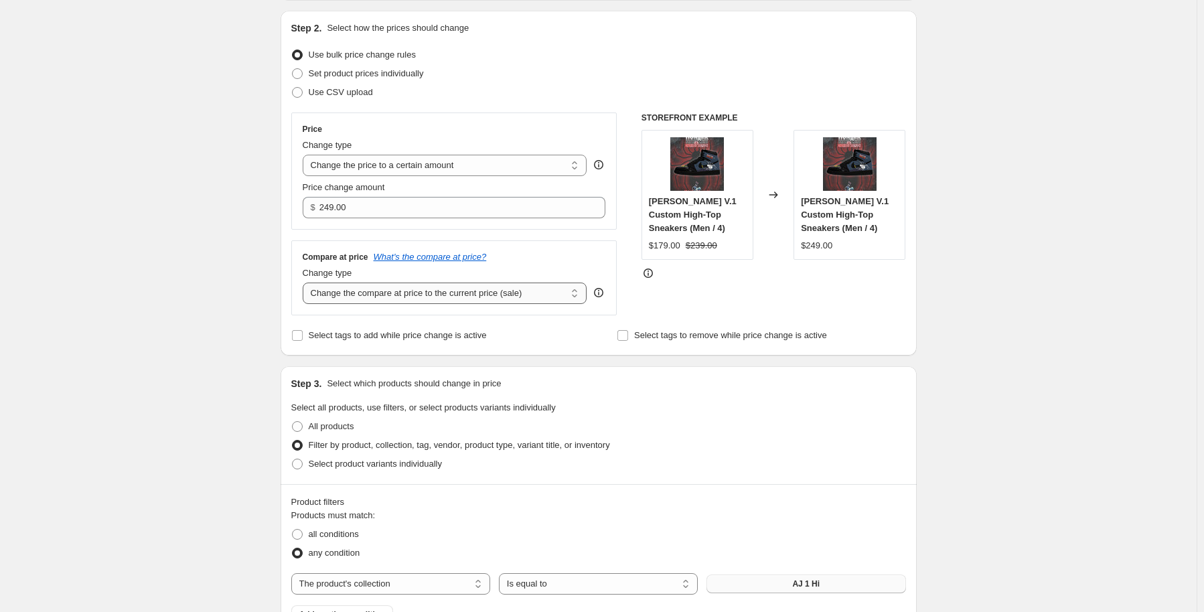
click at [375, 297] on select "Change the compare at price to the current price (sale) Change the compare at p…" at bounding box center [445, 293] width 285 height 21
select select "to"
click at [305, 283] on select "Change the compare at price to the current price (sale) Change the compare at p…" at bounding box center [445, 293] width 285 height 21
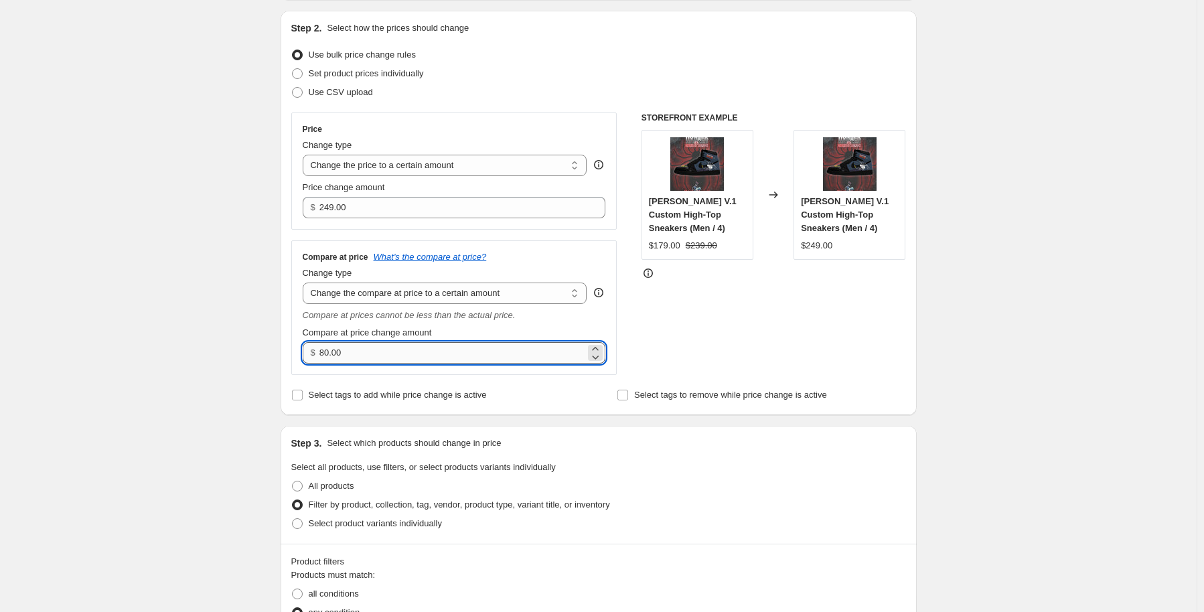
click at [359, 352] on input "80.00" at bounding box center [453, 352] width 266 height 21
drag, startPoint x: 367, startPoint y: 354, endPoint x: 305, endPoint y: 356, distance: 61.7
click at [305, 356] on div "$ 80.00" at bounding box center [454, 352] width 303 height 21
type input "329.00"
click at [262, 351] on div "Create new price change job. This page is ready Create new price change job Dra…" at bounding box center [598, 589] width 1197 height 1446
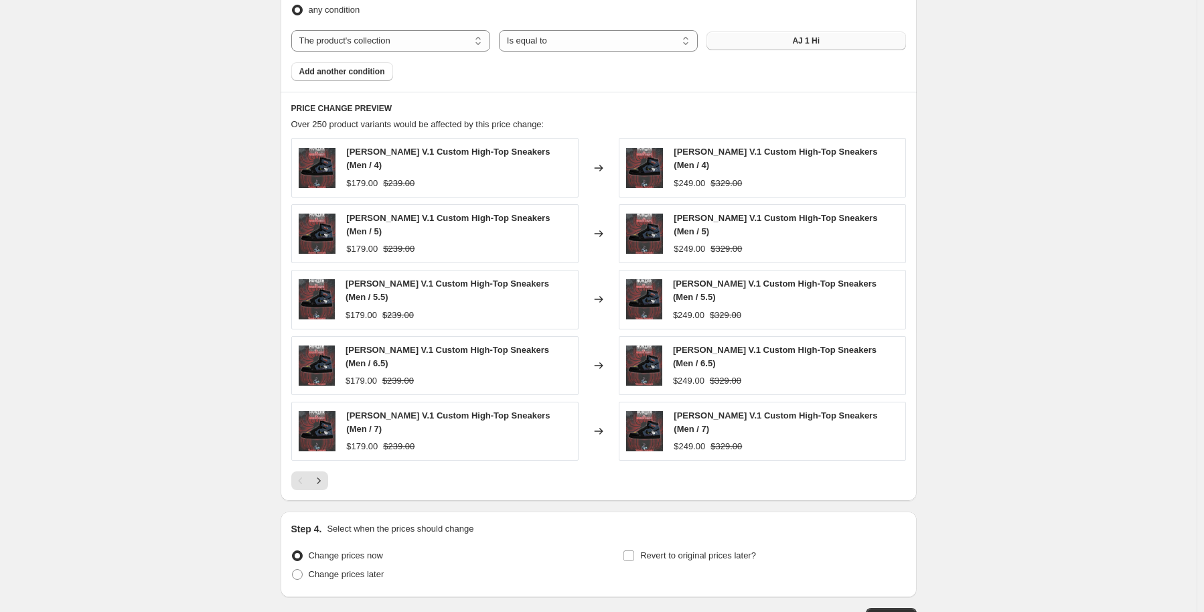
scroll to position [833, 0]
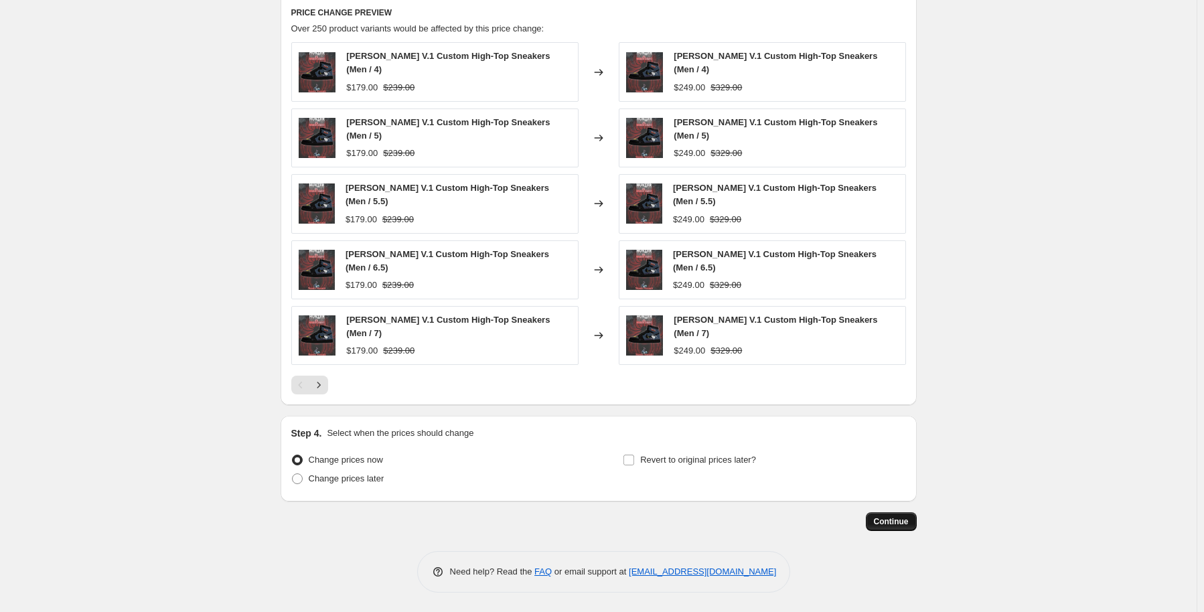
click at [896, 521] on span "Continue" at bounding box center [891, 521] width 35 height 11
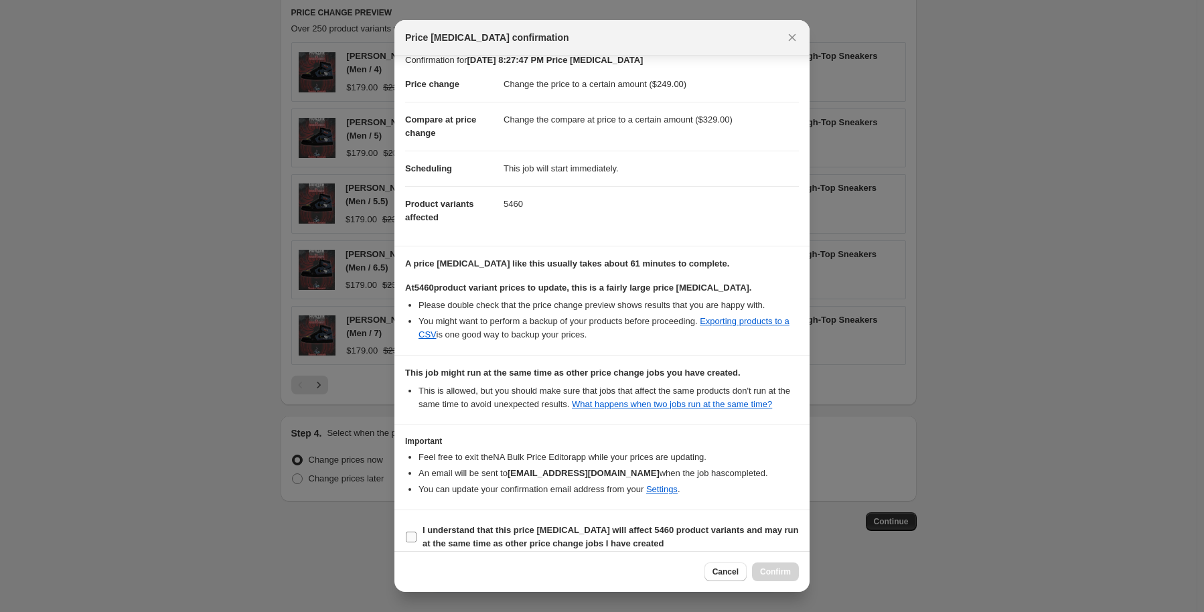
scroll to position [24, 0]
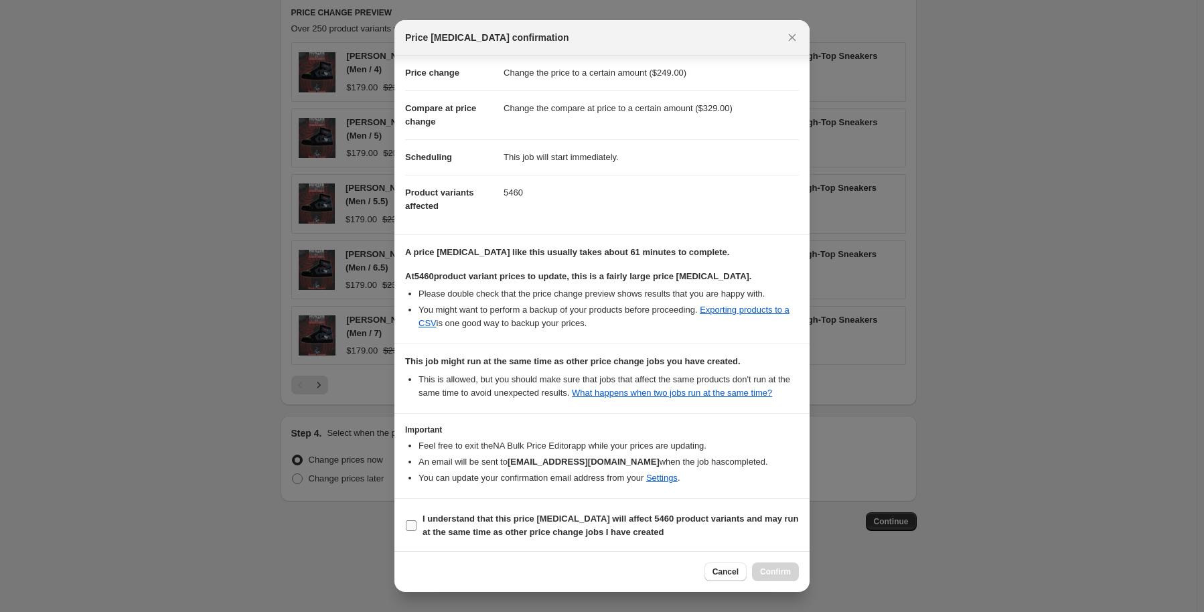
click at [415, 524] on input "I understand that this price change job will affect 5460 product variants and m…" at bounding box center [411, 525] width 11 height 11
checkbox input "true"
click at [780, 575] on span "Confirm" at bounding box center [775, 572] width 31 height 11
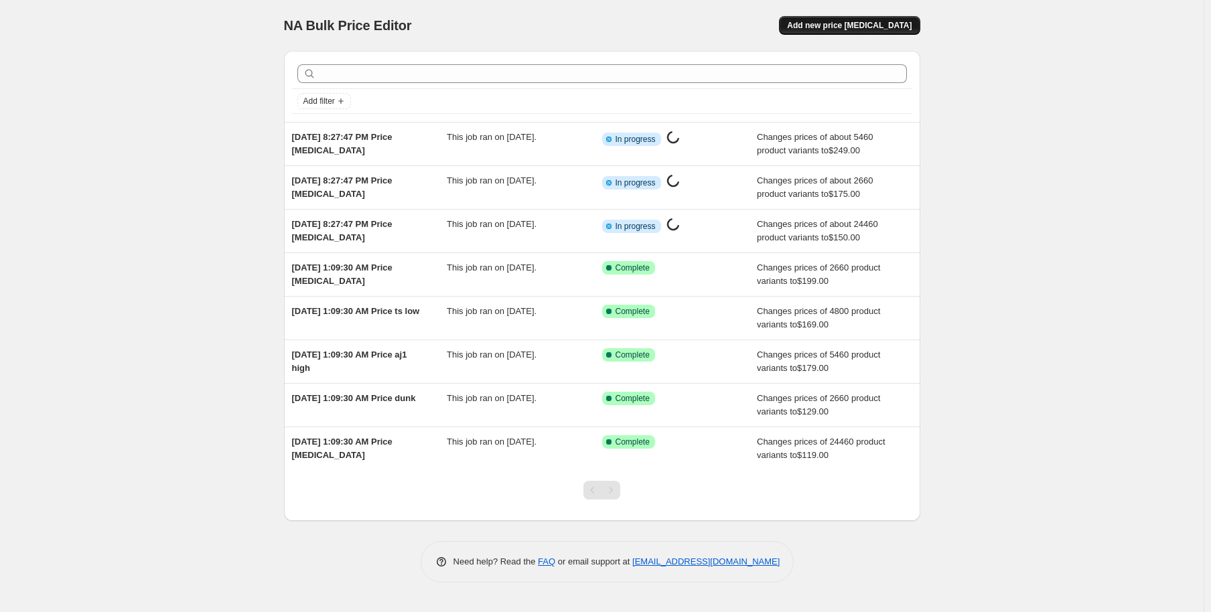
click at [869, 28] on span "Add new price [MEDICAL_DATA]" at bounding box center [849, 25] width 125 height 11
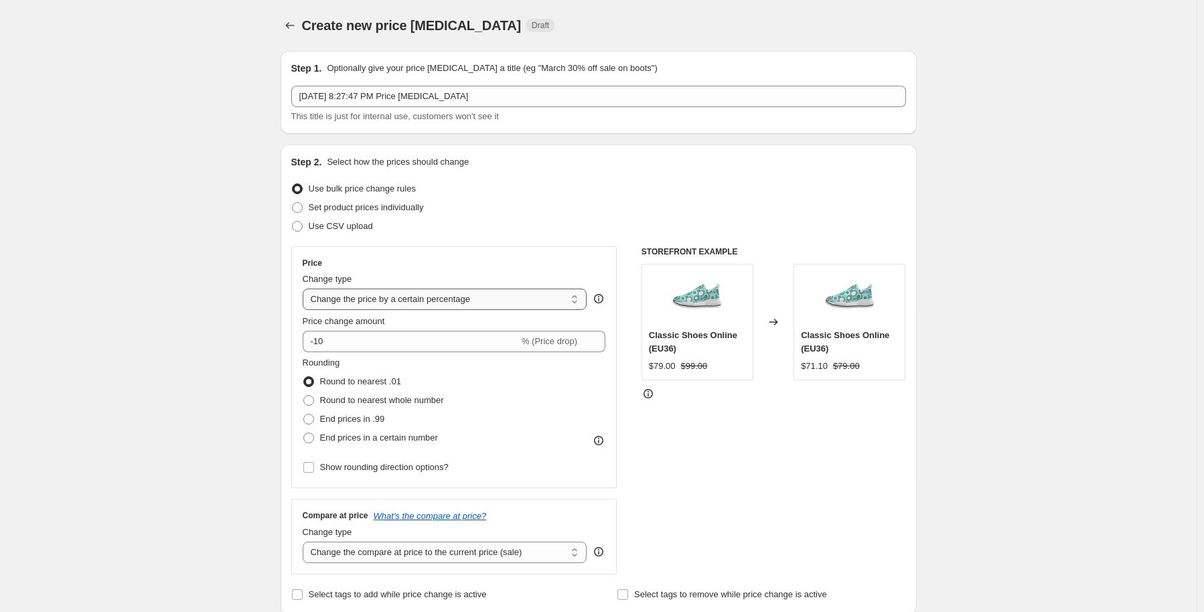
click at [383, 301] on select "Change the price to a certain amount Change the price by a certain amount Chang…" at bounding box center [445, 299] width 285 height 21
select select "to"
click at [305, 289] on select "Change the price to a certain amount Change the price by a certain amount Chang…" at bounding box center [445, 299] width 285 height 21
type input "80.00"
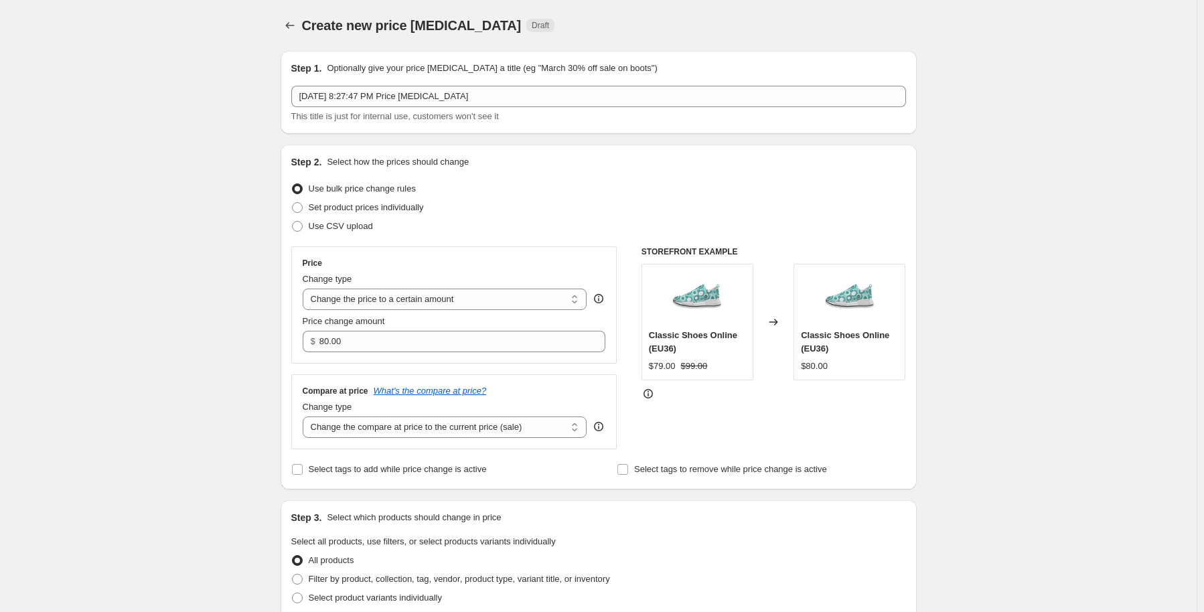
drag, startPoint x: 59, startPoint y: 158, endPoint x: 76, endPoint y: 157, distance: 16.8
click at [59, 158] on div "Create new price change job. This page is ready Create new price change job Dra…" at bounding box center [598, 607] width 1197 height 1214
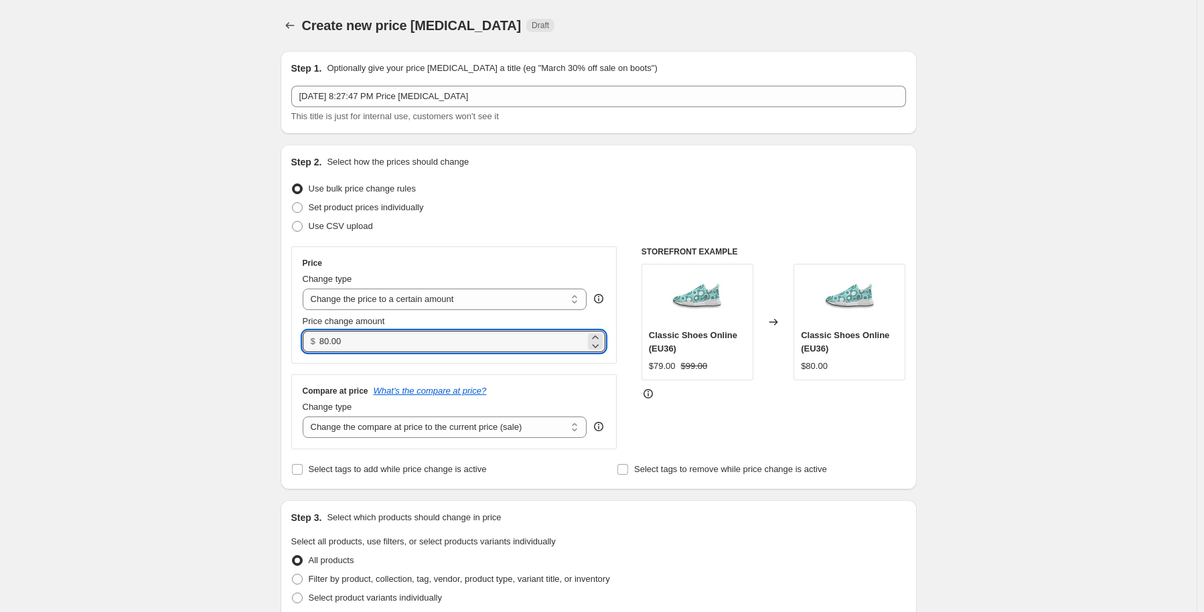
drag, startPoint x: 384, startPoint y: 346, endPoint x: 307, endPoint y: 346, distance: 77.0
click at [307, 346] on div "$ 80.00" at bounding box center [454, 341] width 303 height 21
type input "280.00"
click at [225, 387] on div "Create new price change job. This page is ready Create new price change job Dra…" at bounding box center [598, 607] width 1197 height 1214
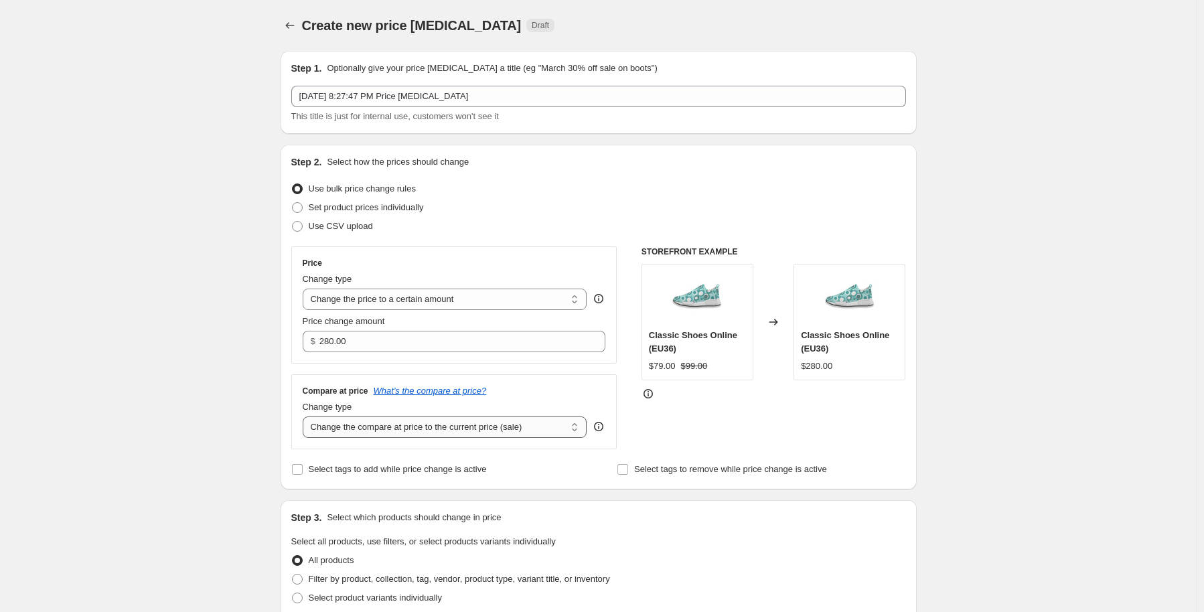
click at [347, 433] on select "Change the compare at price to the current price (sale) Change the compare at p…" at bounding box center [445, 427] width 285 height 21
select select "to"
click at [305, 417] on select "Change the compare at price to the current price (sale) Change the compare at p…" at bounding box center [445, 427] width 285 height 21
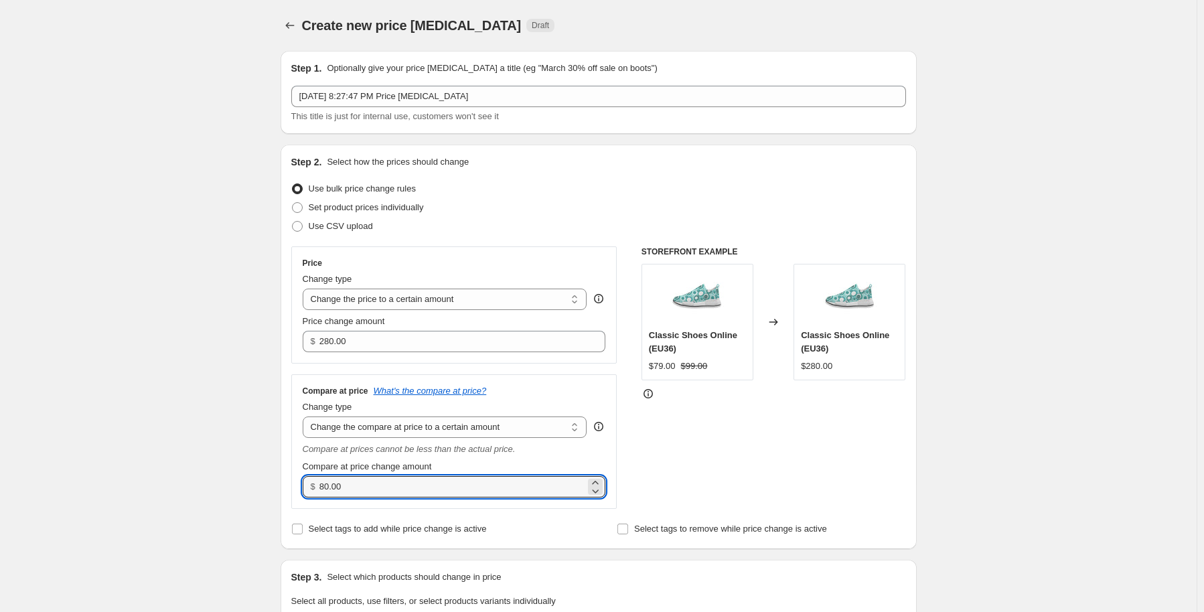
drag, startPoint x: 351, startPoint y: 490, endPoint x: 305, endPoint y: 488, distance: 45.6
click at [305, 488] on div "$ 80.00" at bounding box center [454, 486] width 303 height 21
type input "2"
type input "399.00"
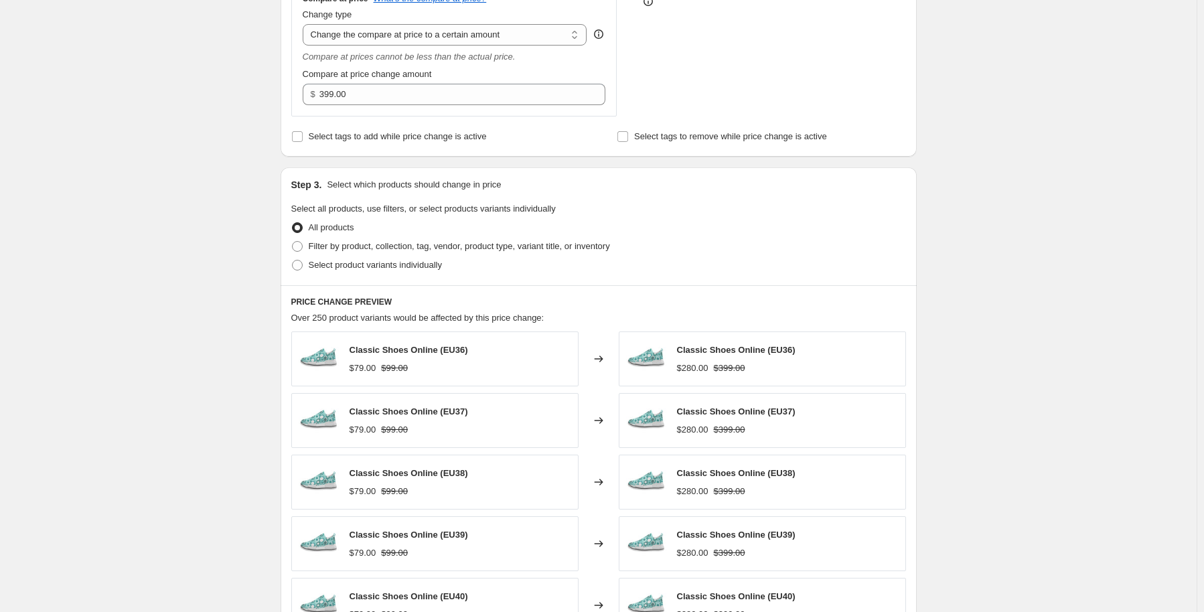
scroll to position [402, 0]
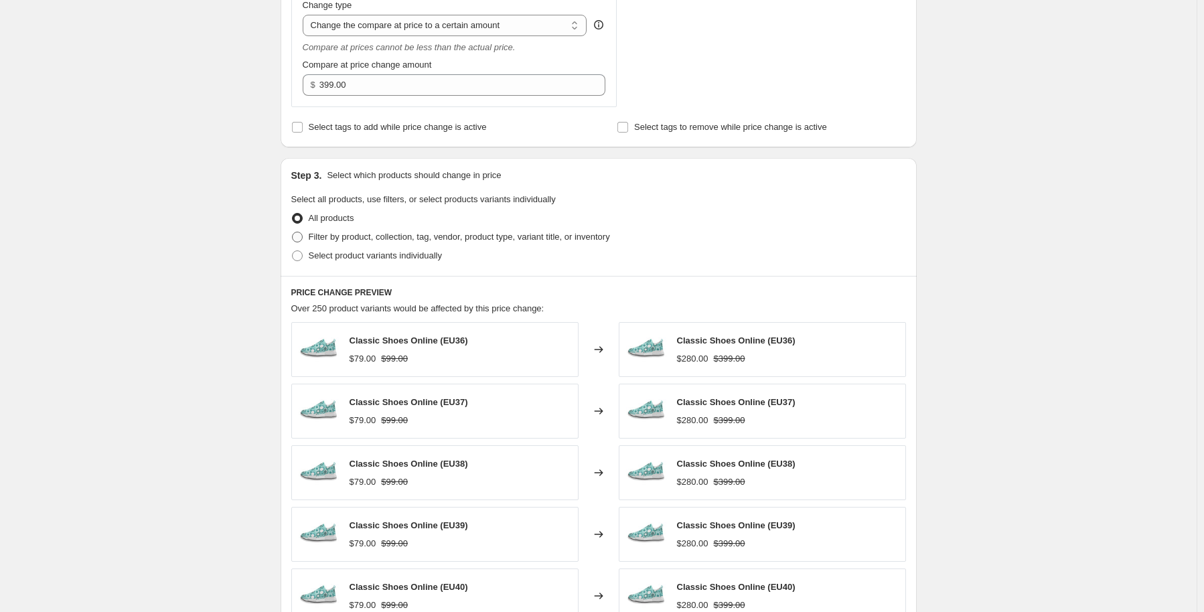
click at [303, 236] on span at bounding box center [297, 237] width 11 height 11
click at [293, 232] on input "Filter by product, collection, tag, vendor, product type, variant title, or inv…" at bounding box center [292, 232] width 1 height 1
radio input "true"
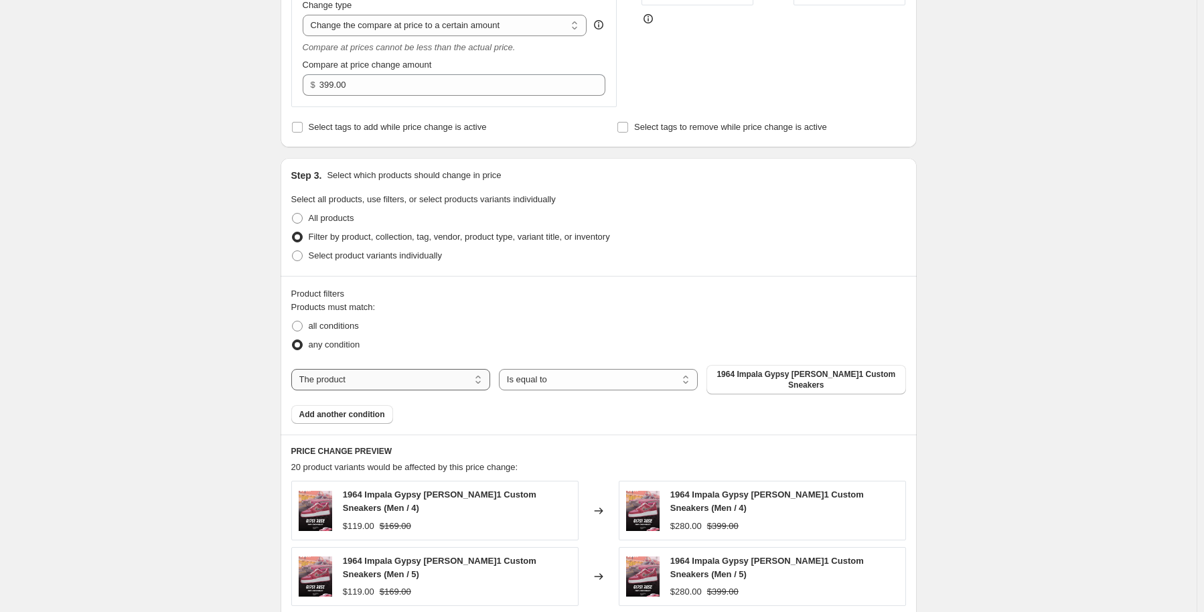
click at [383, 380] on select "The product The product's collection The product's tag The product's vendor The…" at bounding box center [390, 379] width 199 height 21
select select "collection"
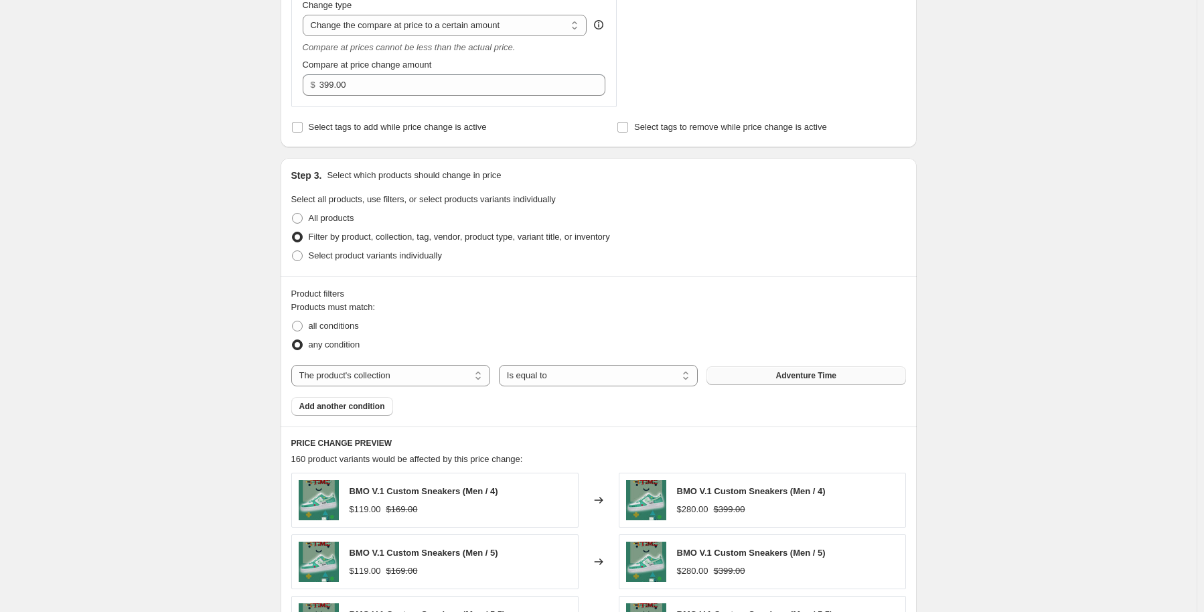
click at [801, 379] on span "Adventure Time" at bounding box center [806, 375] width 60 height 11
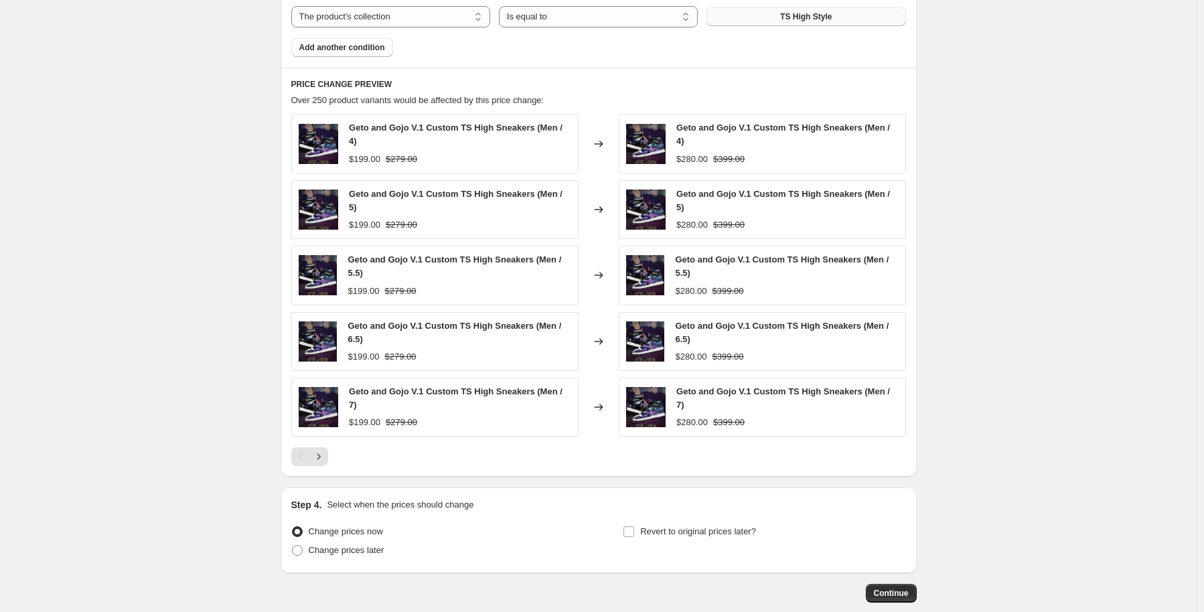
scroll to position [820, 0]
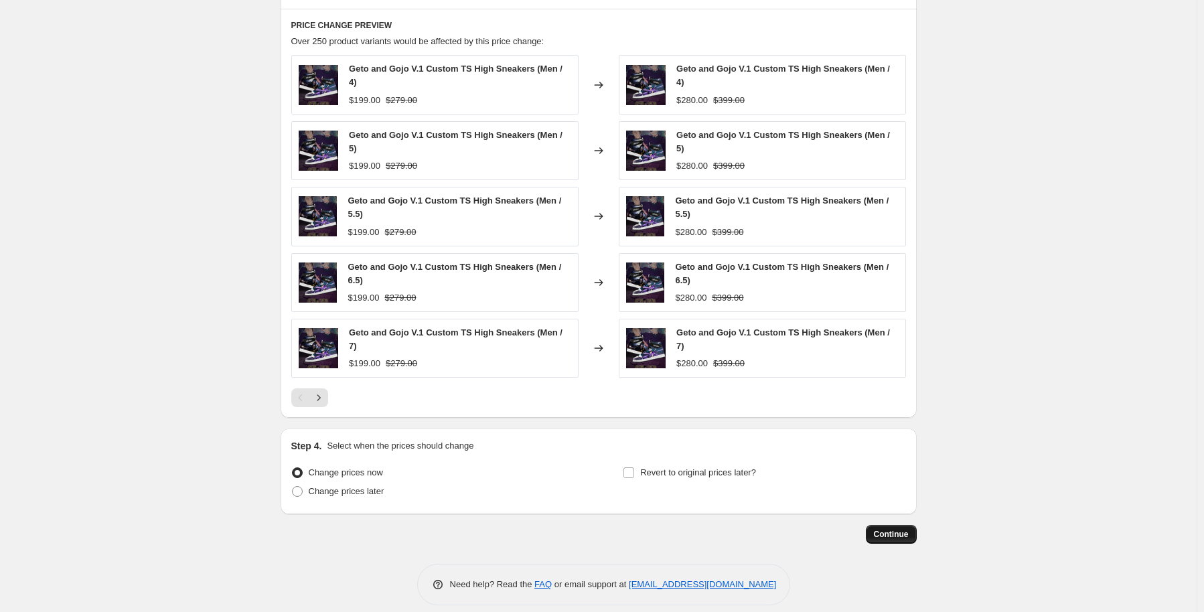
click at [893, 529] on span "Continue" at bounding box center [891, 534] width 35 height 11
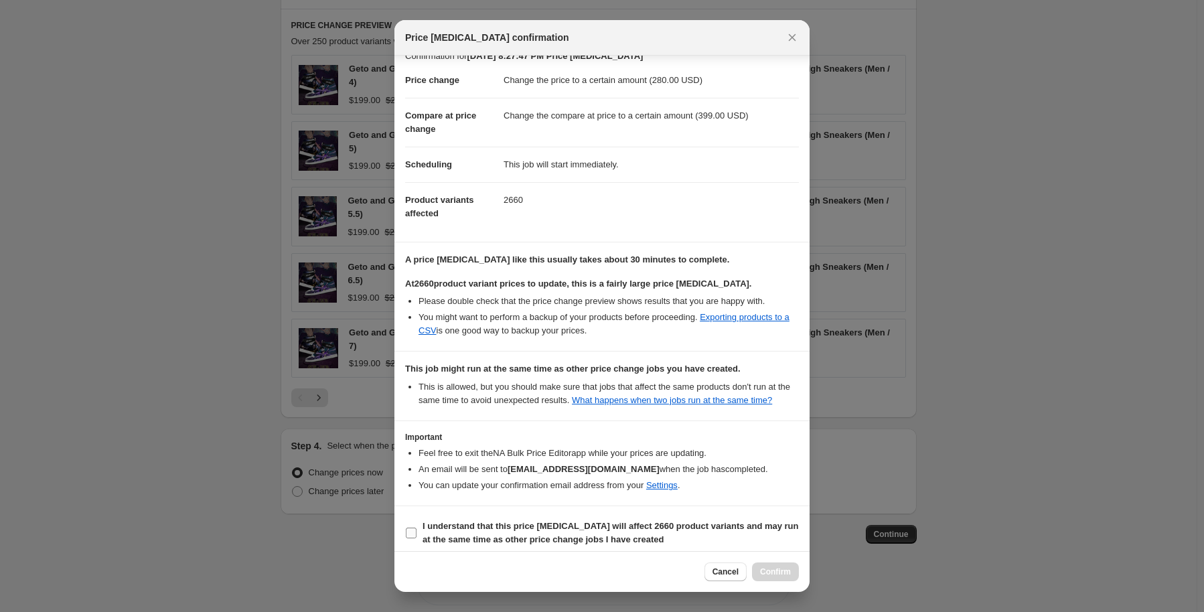
scroll to position [24, 0]
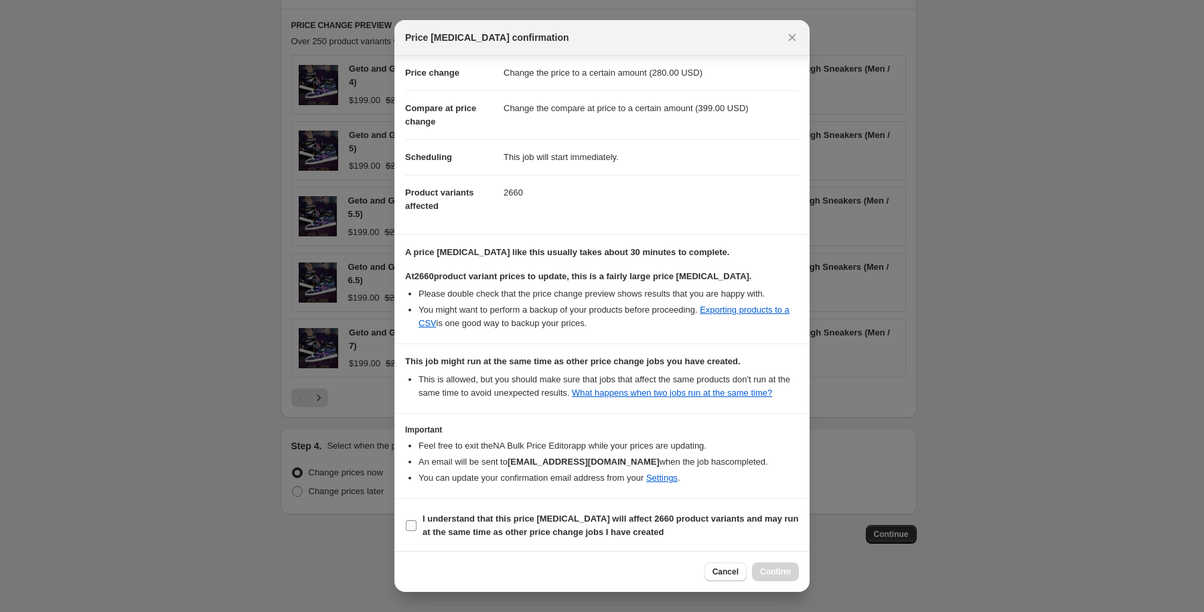
click at [474, 526] on b "I understand that this price change job will affect 2660 product variants and m…" at bounding box center [611, 525] width 376 height 23
click at [417, 526] on input "I understand that this price change job will affect 2660 product variants and m…" at bounding box center [411, 525] width 11 height 11
checkbox input "true"
click at [787, 567] on span "Confirm" at bounding box center [775, 572] width 31 height 11
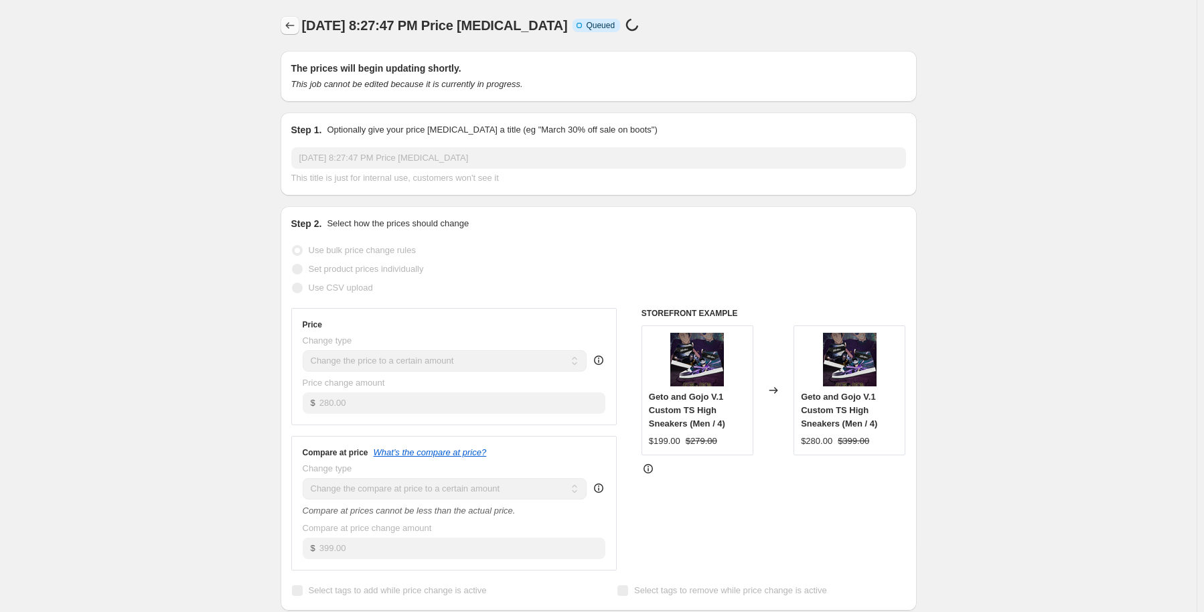
click at [295, 24] on icon "Price change jobs" at bounding box center [289, 25] width 13 height 13
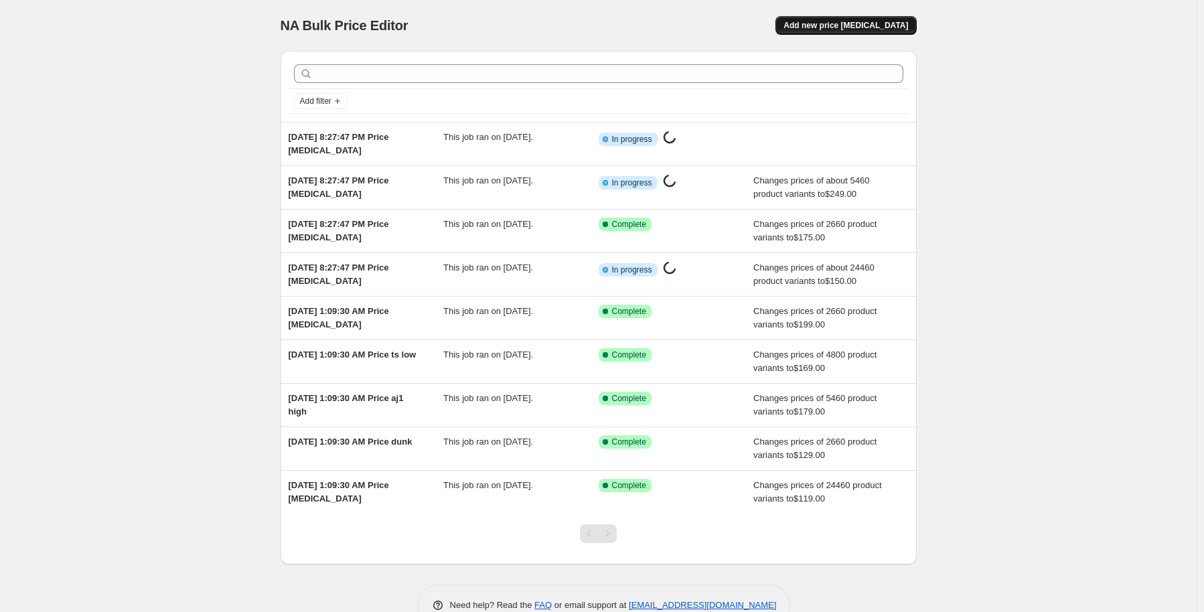
click at [868, 28] on span "Add new price [MEDICAL_DATA]" at bounding box center [846, 25] width 125 height 11
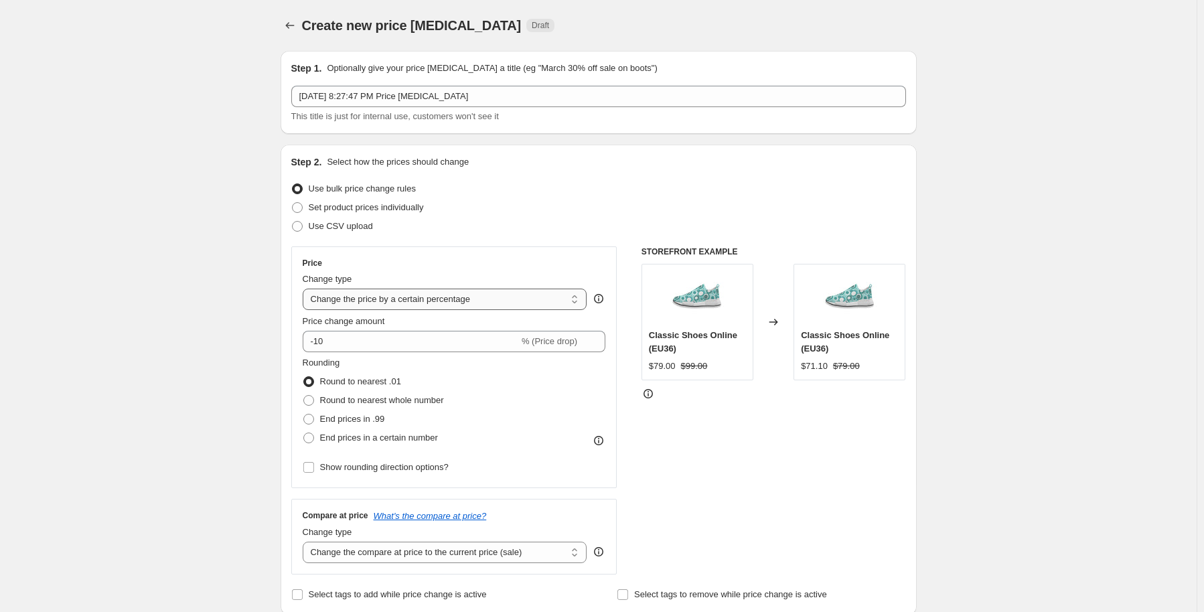
click at [391, 301] on select "Change the price to a certain amount Change the price by a certain amount Chang…" at bounding box center [445, 299] width 285 height 21
select select "to"
click at [305, 289] on select "Change the price to a certain amount Change the price by a certain amount Chang…" at bounding box center [445, 299] width 285 height 21
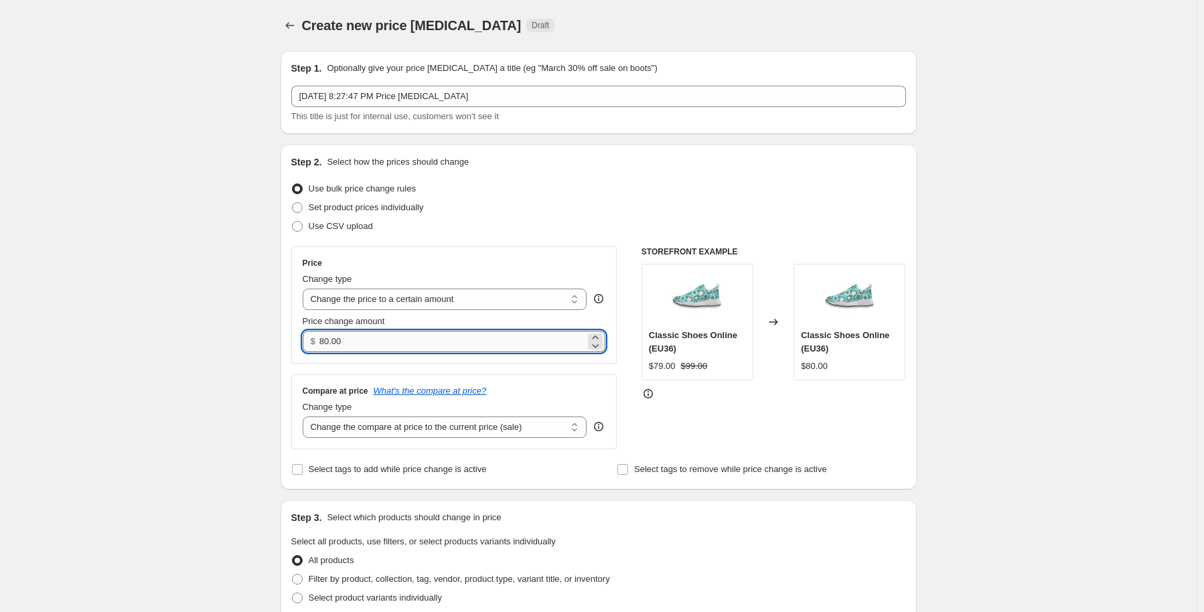
click at [419, 342] on input "80.00" at bounding box center [453, 341] width 266 height 21
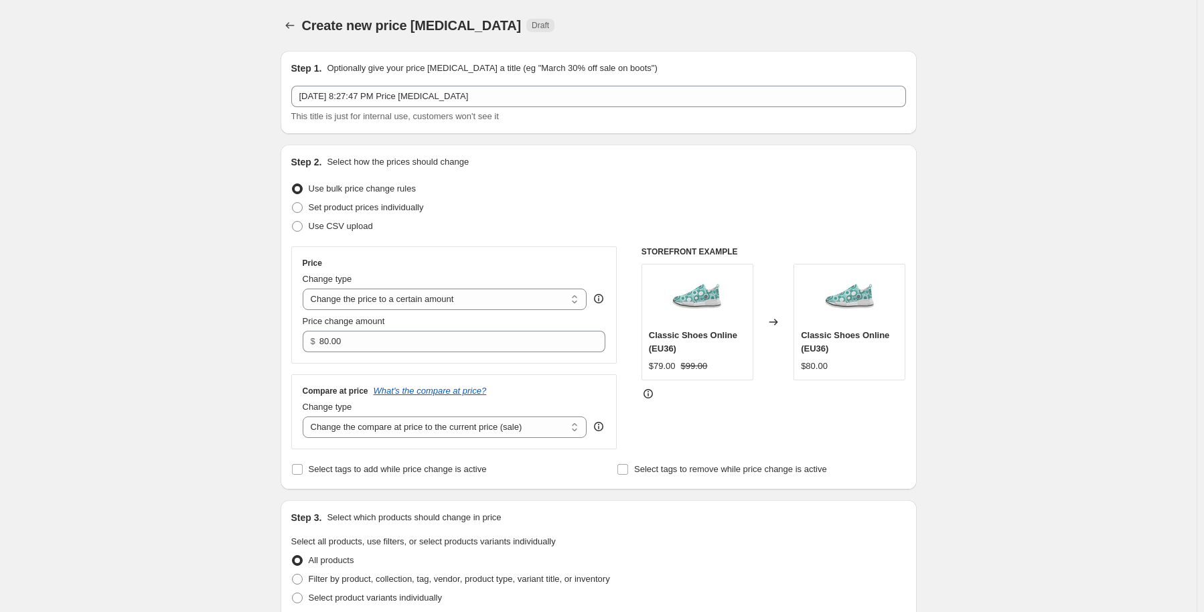
click at [54, 324] on div "Create new price change job. This page is ready Create new price change job Dra…" at bounding box center [598, 607] width 1197 height 1214
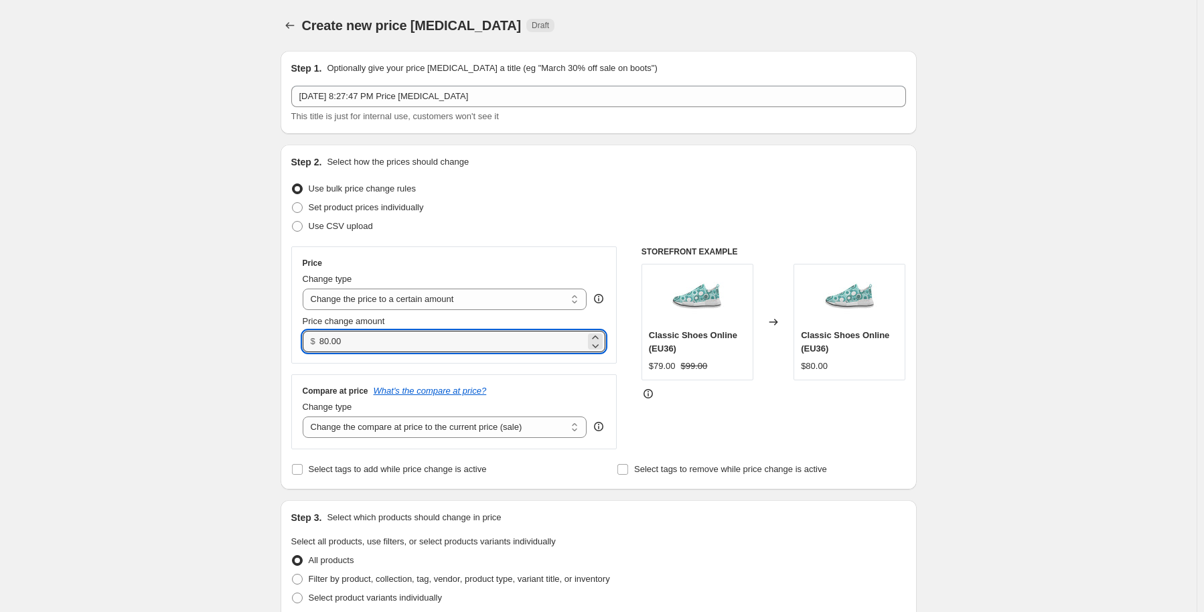
drag, startPoint x: 368, startPoint y: 341, endPoint x: 303, endPoint y: 338, distance: 65.0
click at [289, 341] on div "Step 2. Select how the prices should change Use bulk price change rules Set pro…" at bounding box center [599, 317] width 636 height 345
type input "220.00"
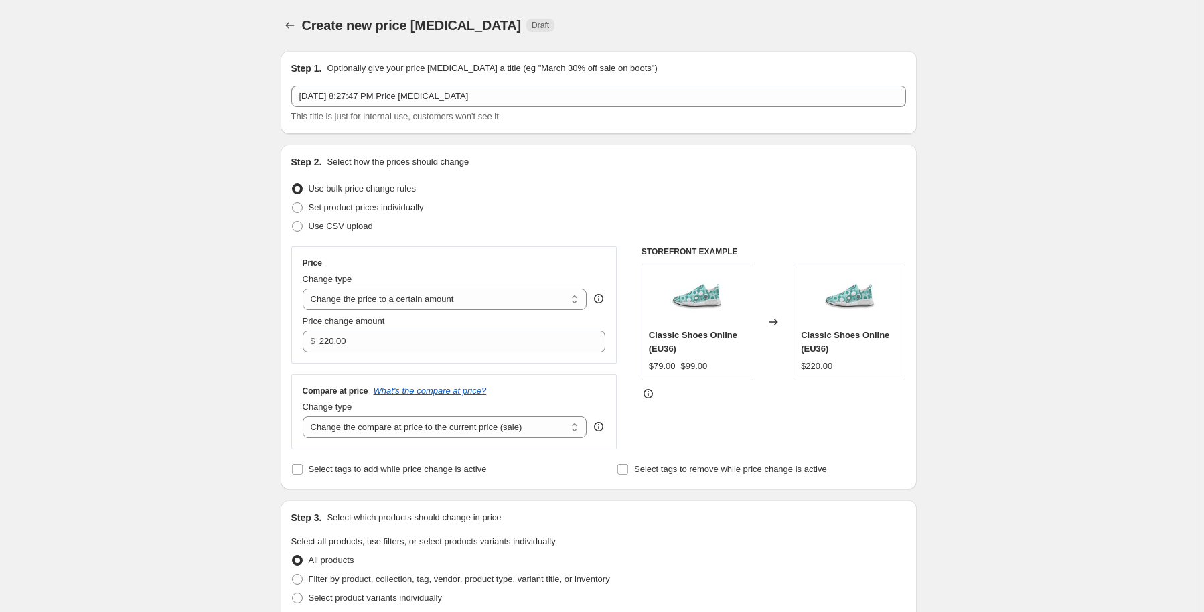
click at [231, 416] on div "Create new price change job. This page is ready Create new price change job Dra…" at bounding box center [598, 607] width 1197 height 1214
click at [356, 427] on select "Change the compare at price to the current price (sale) Change the compare at p…" at bounding box center [445, 427] width 285 height 21
select select "to"
click at [305, 417] on select "Change the compare at price to the current price (sale) Change the compare at p…" at bounding box center [445, 427] width 285 height 21
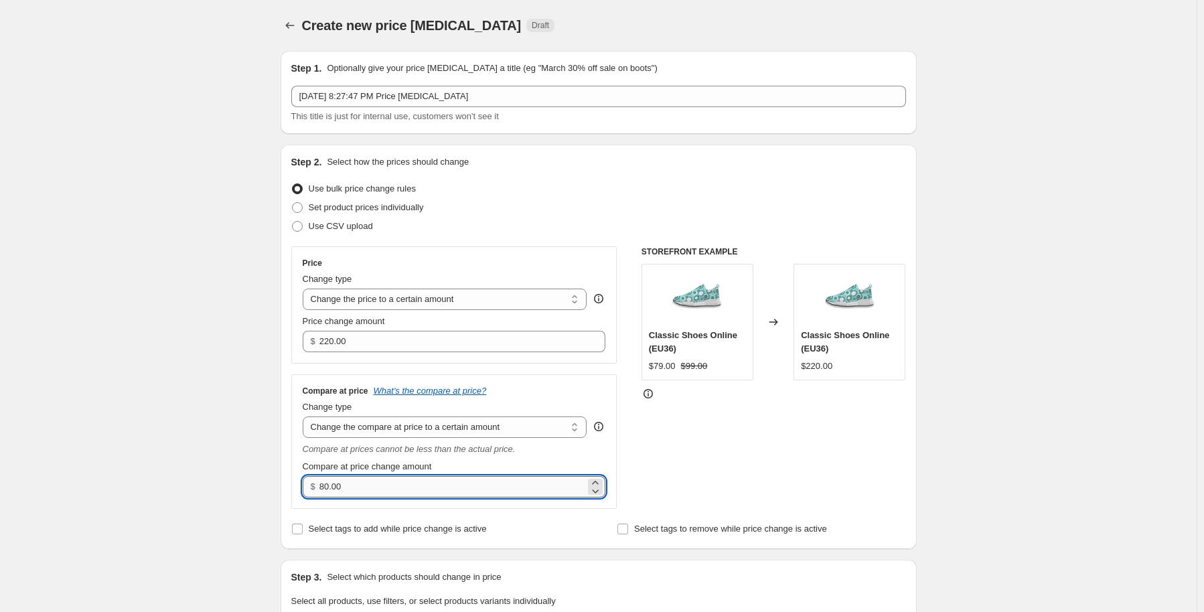
click at [346, 492] on input "80.00" at bounding box center [453, 486] width 266 height 21
drag, startPoint x: 371, startPoint y: 490, endPoint x: 300, endPoint y: 487, distance: 71.1
click at [297, 488] on div "Compare at price What's the compare at price? Change type Change the compare at…" at bounding box center [454, 441] width 326 height 135
type input "299.00"
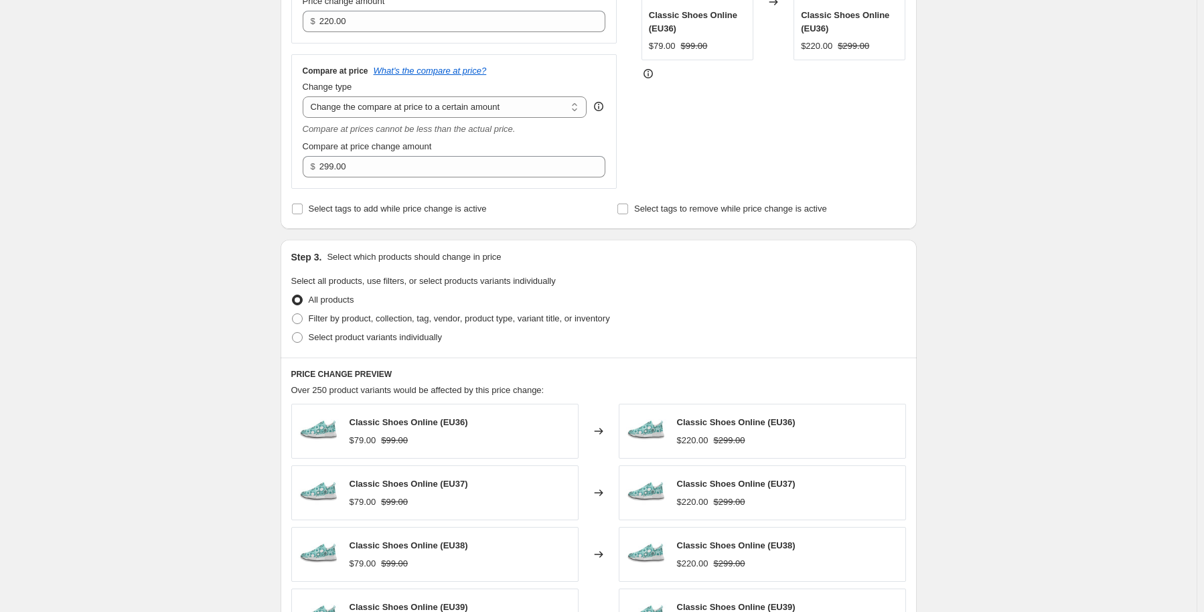
scroll to position [335, 0]
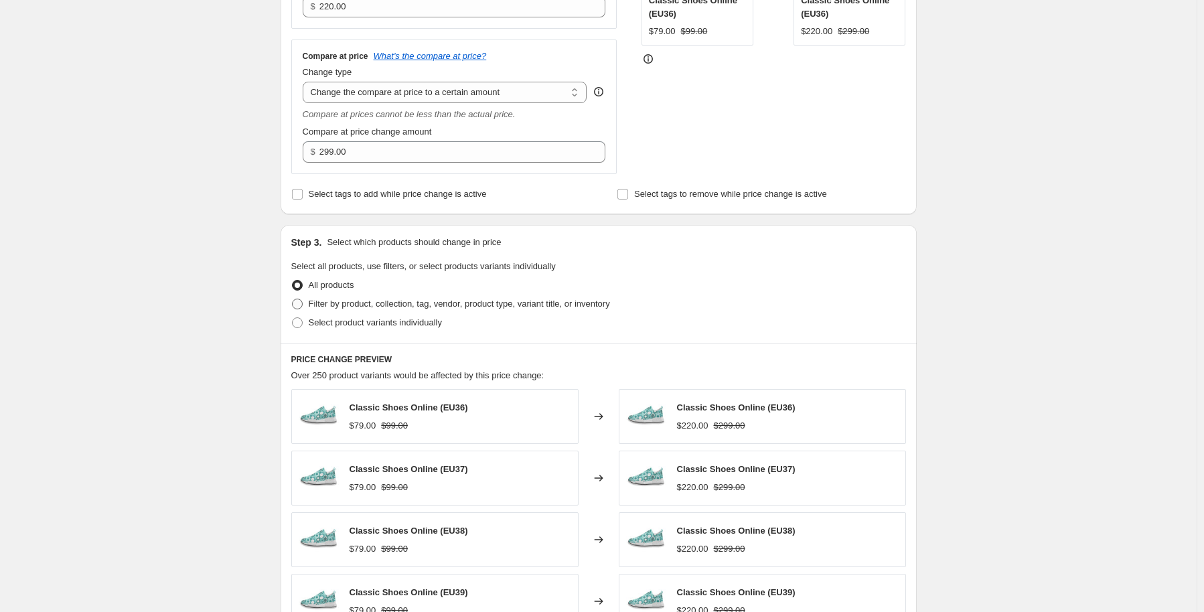
click at [316, 303] on span "Filter by product, collection, tag, vendor, product type, variant title, or inv…" at bounding box center [459, 304] width 301 height 10
click at [293, 299] on input "Filter by product, collection, tag, vendor, product type, variant title, or inv…" at bounding box center [292, 299] width 1 height 1
radio input "true"
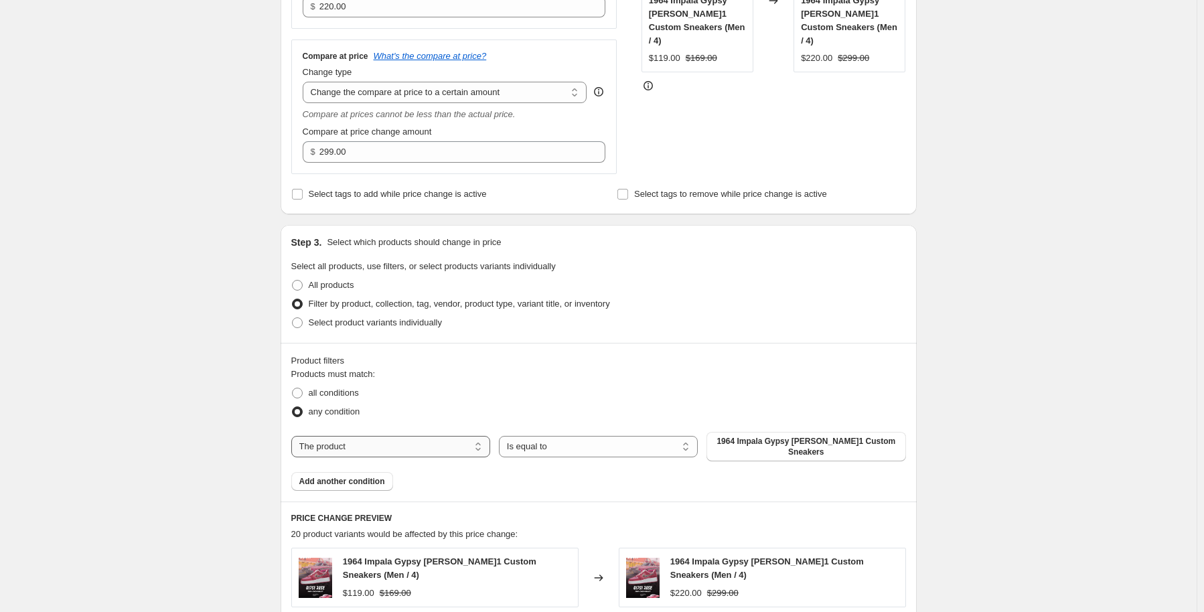
click at [407, 448] on select "The product The product's collection The product's tag The product's vendor The…" at bounding box center [390, 446] width 199 height 21
select select "collection"
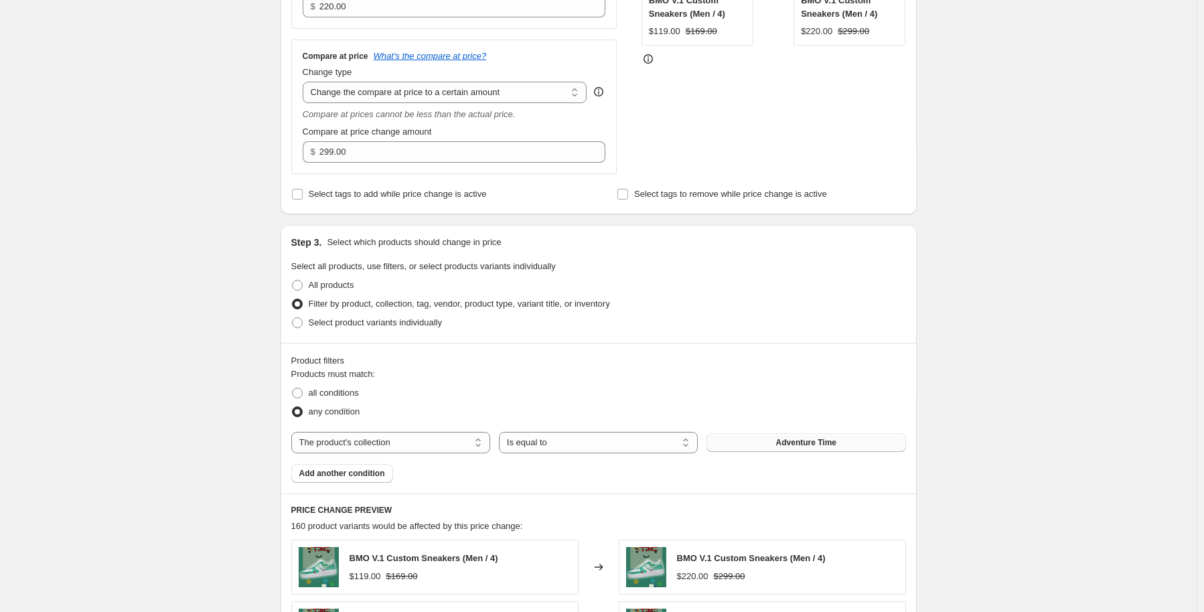
click at [756, 444] on button "Adventure Time" at bounding box center [806, 442] width 199 height 19
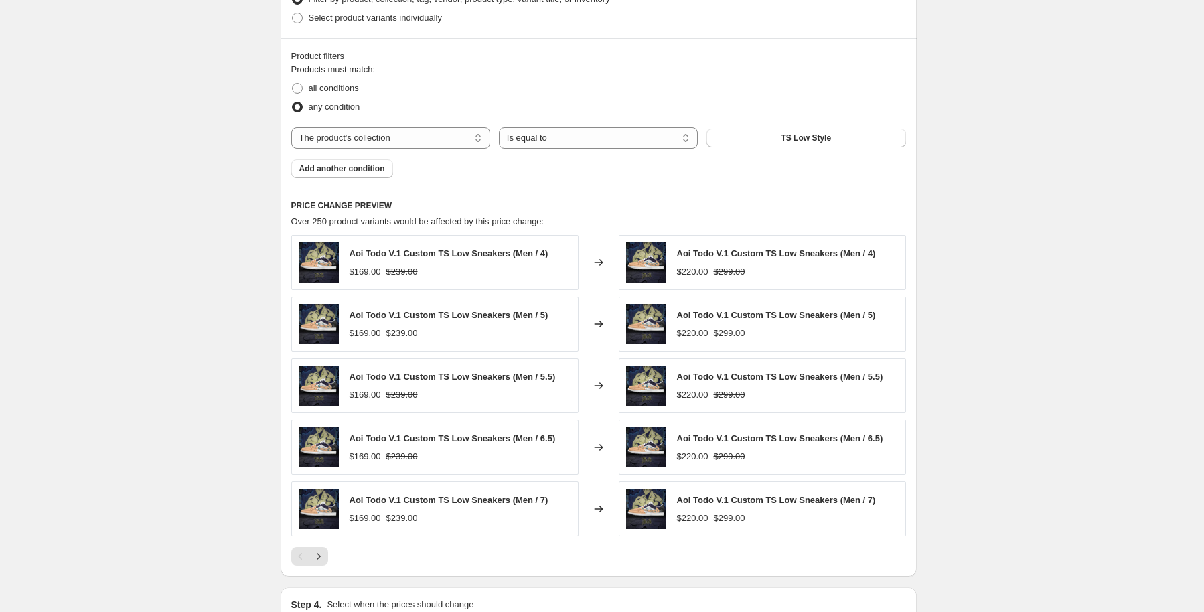
scroll to position [811, 0]
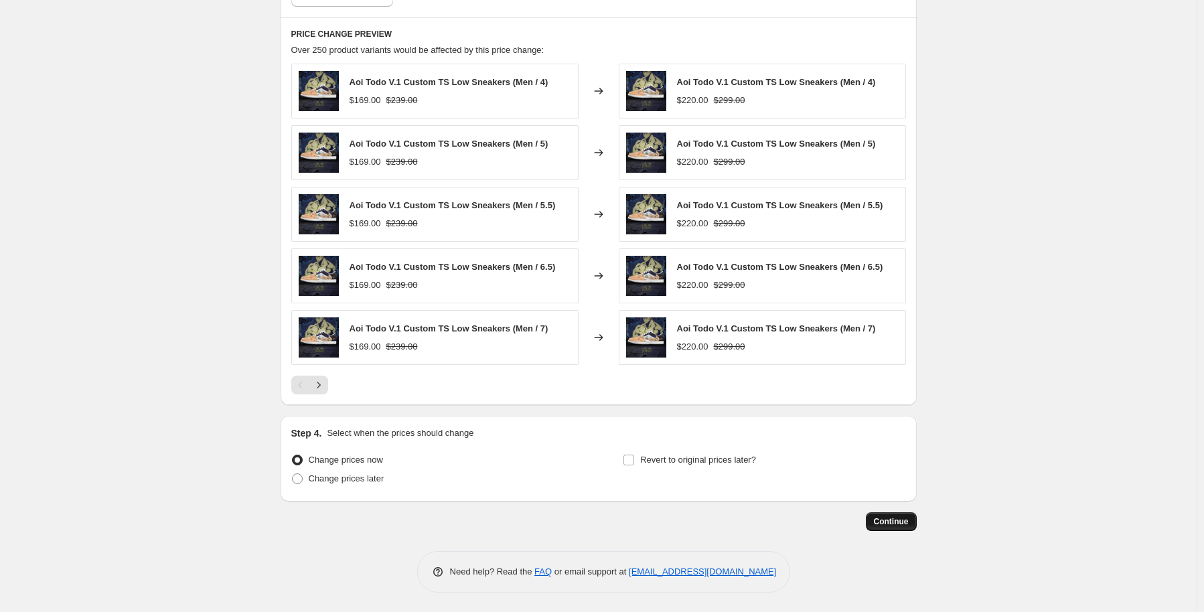
click at [894, 526] on span "Continue" at bounding box center [891, 521] width 35 height 11
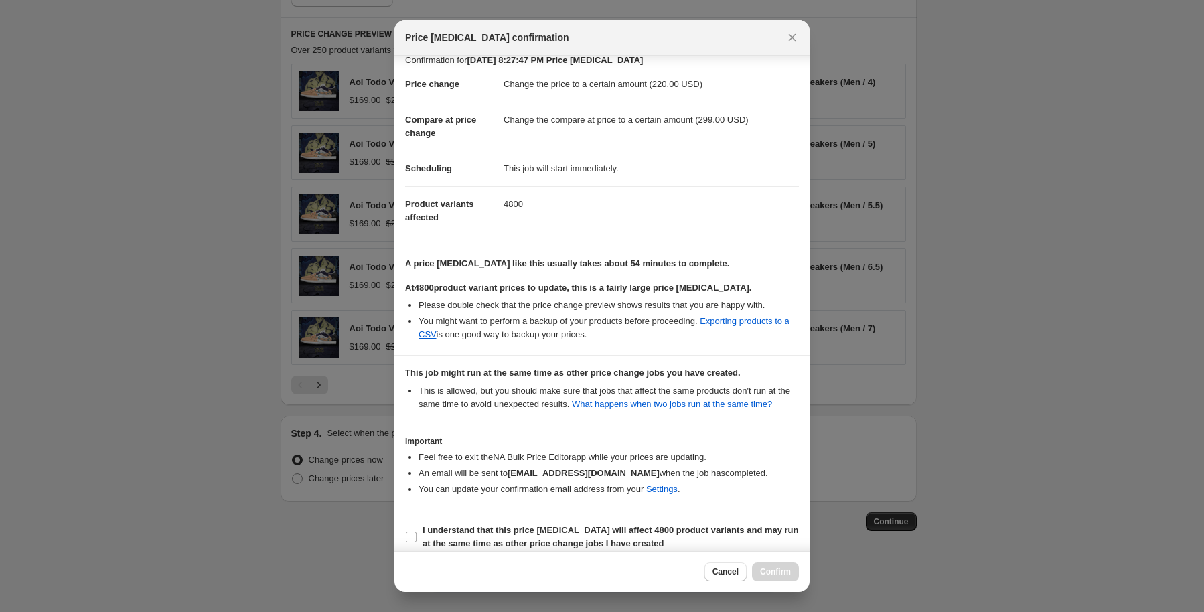
scroll to position [24, 0]
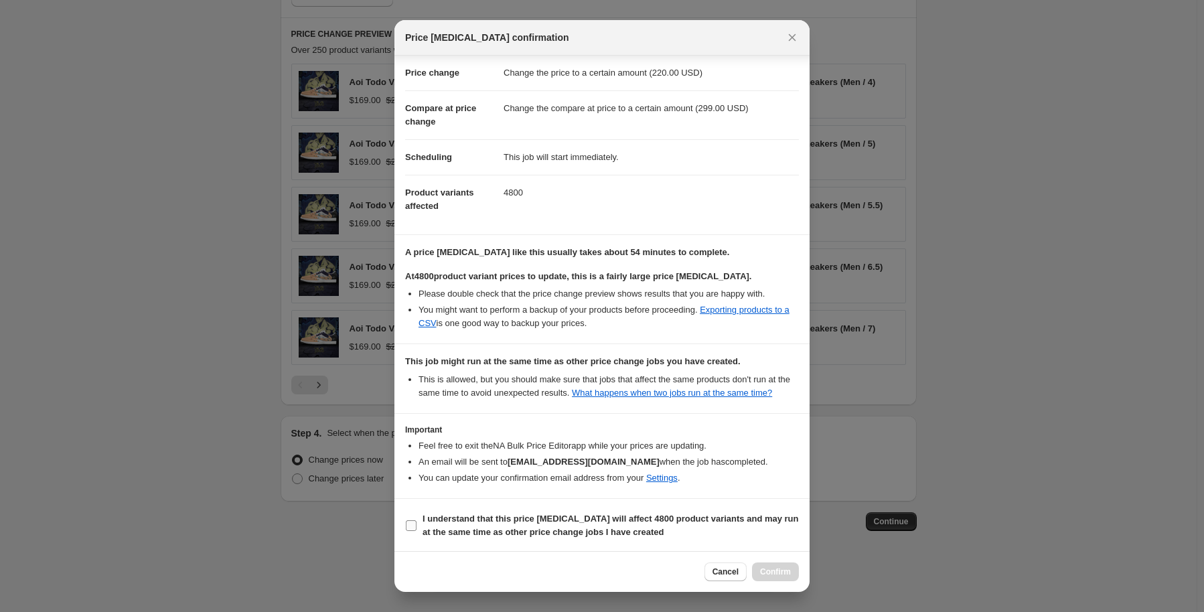
click at [477, 527] on b "I understand that this price change job will affect 4800 product variants and m…" at bounding box center [611, 525] width 376 height 23
click at [417, 527] on input "I understand that this price change job will affect 4800 product variants and m…" at bounding box center [411, 525] width 11 height 11
checkbox input "true"
click at [776, 576] on span "Confirm" at bounding box center [775, 572] width 31 height 11
